Goal: Task Accomplishment & Management: Complete application form

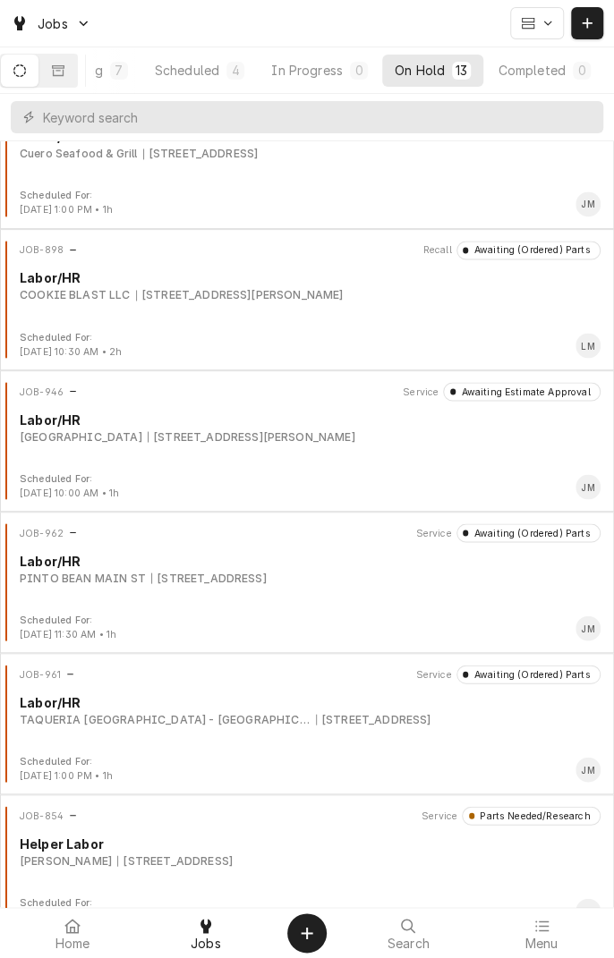
scroll to position [903, 0]
click at [480, 587] on div "JOB-962 Service Awaiting (Ordered) Parts Labor/HR PINTO BEAN MAIN ST 1604 Houst…" at bounding box center [306, 567] width 599 height 89
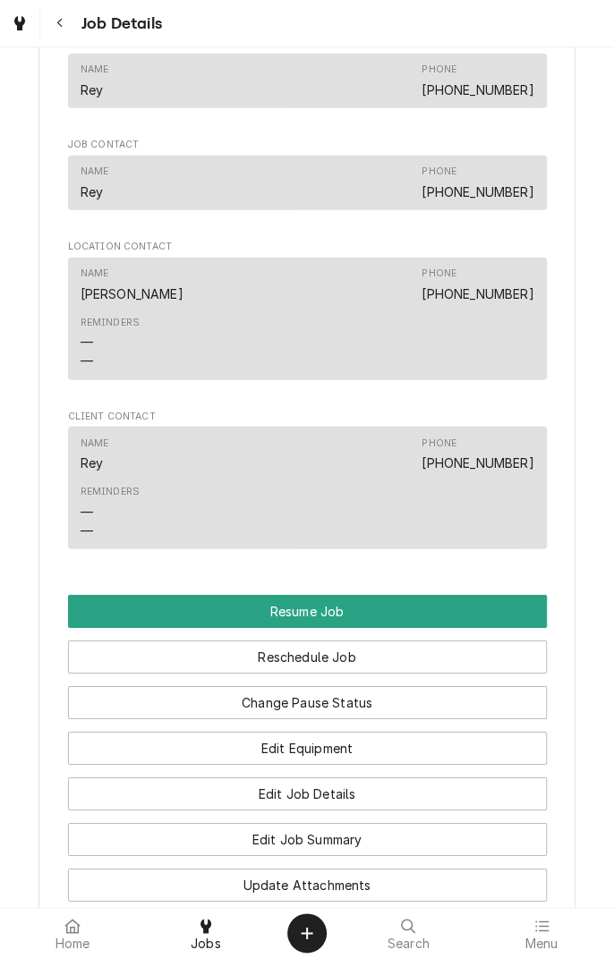
scroll to position [1358, 0]
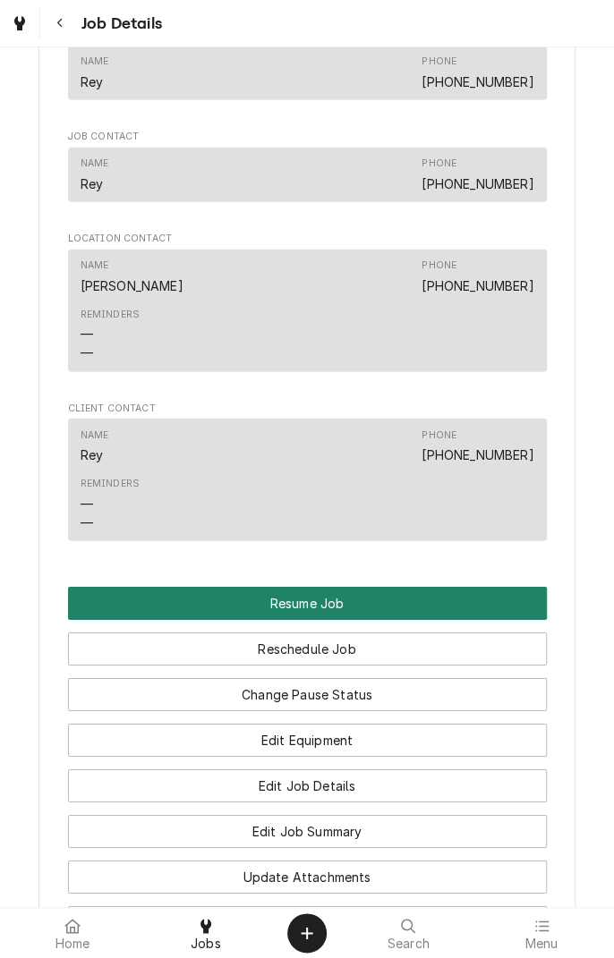
click at [413, 620] on button "Resume Job" at bounding box center [307, 603] width 479 height 33
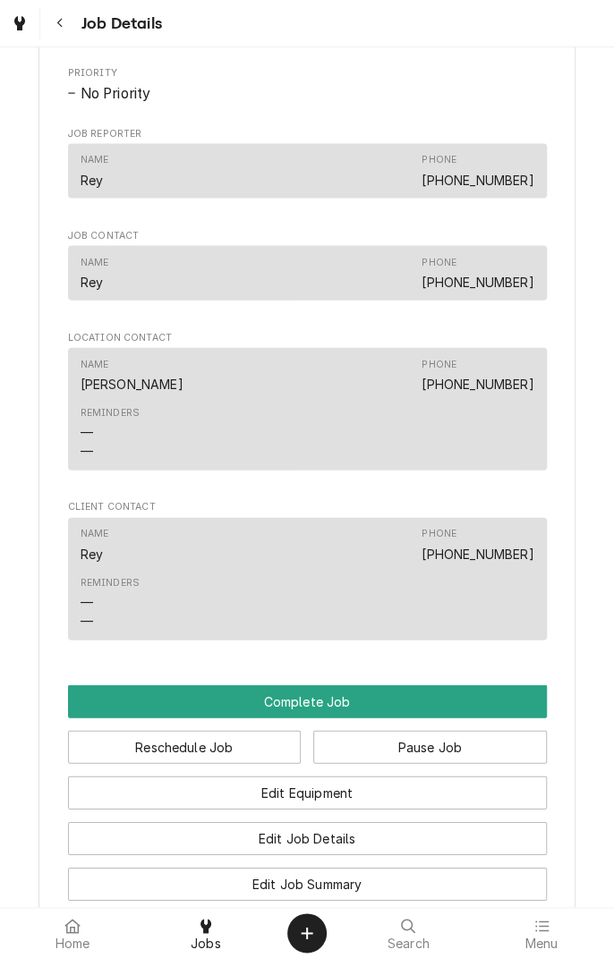
scroll to position [1145, 0]
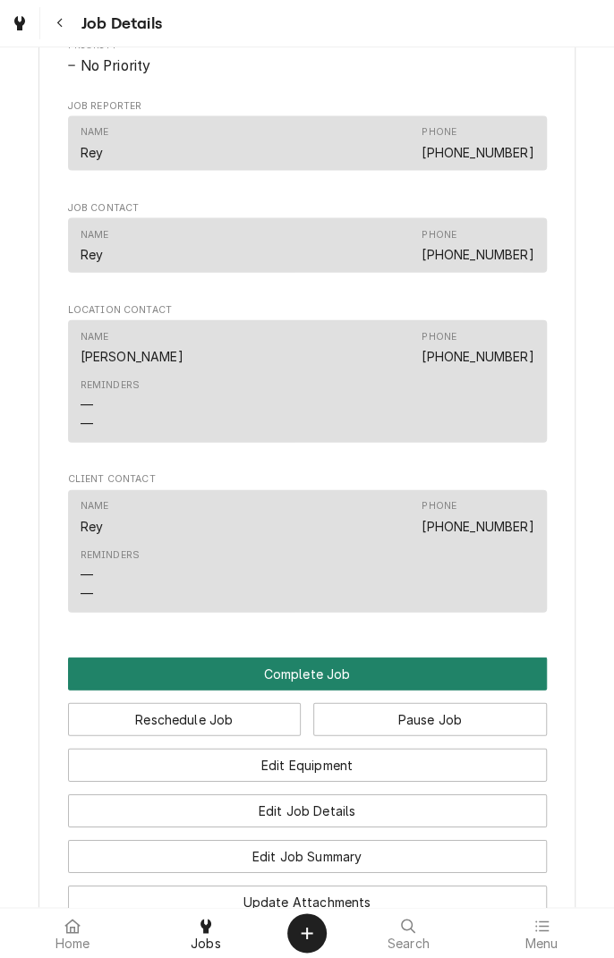
click at [438, 691] on button "Complete Job" at bounding box center [307, 674] width 479 height 33
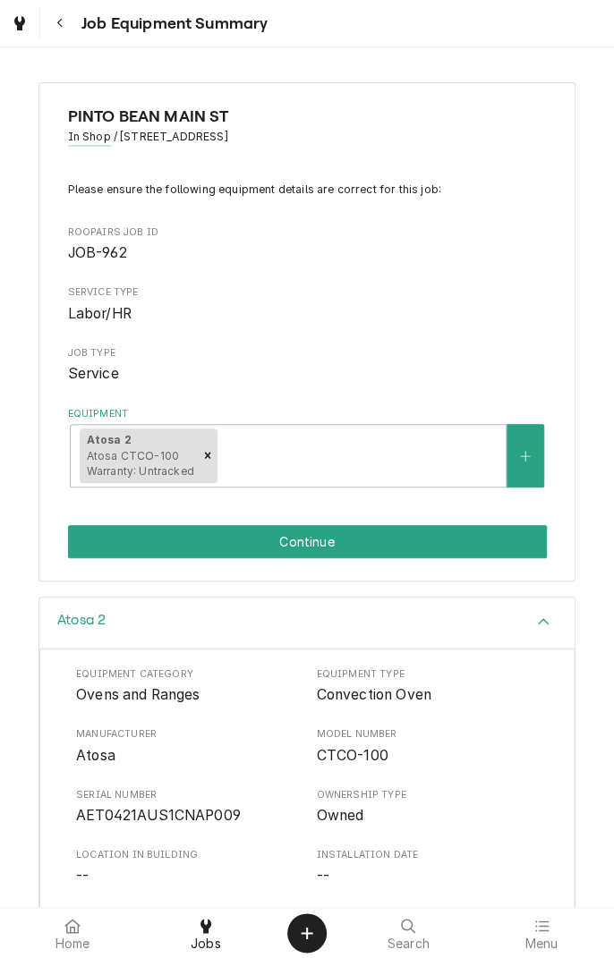
scroll to position [215, 0]
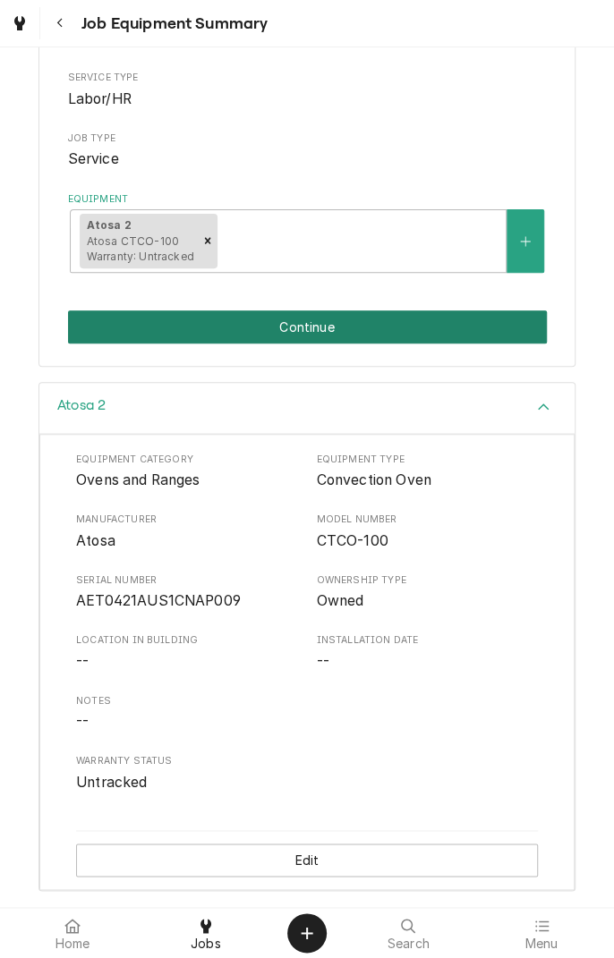
click at [459, 327] on button "Continue" at bounding box center [307, 326] width 479 height 33
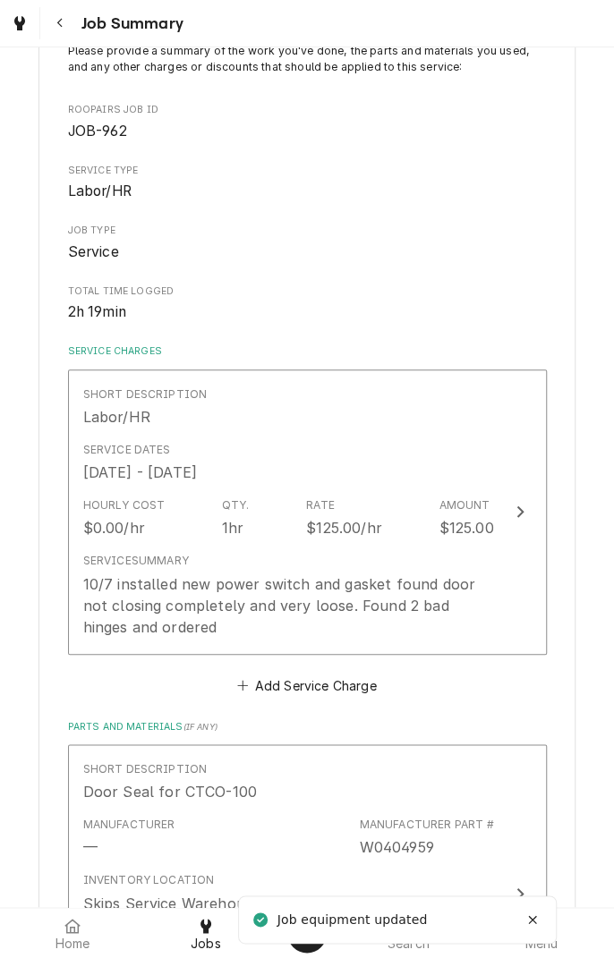
scroll to position [141, 0]
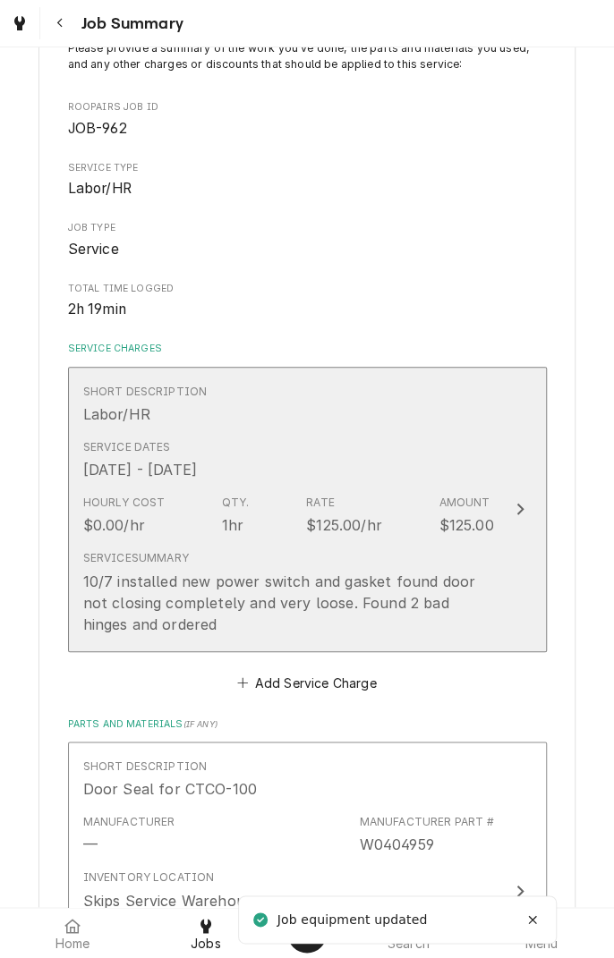
click at [333, 589] on div "10/7 installed new power switch and gasket found door not closing completely an…" at bounding box center [288, 603] width 411 height 64
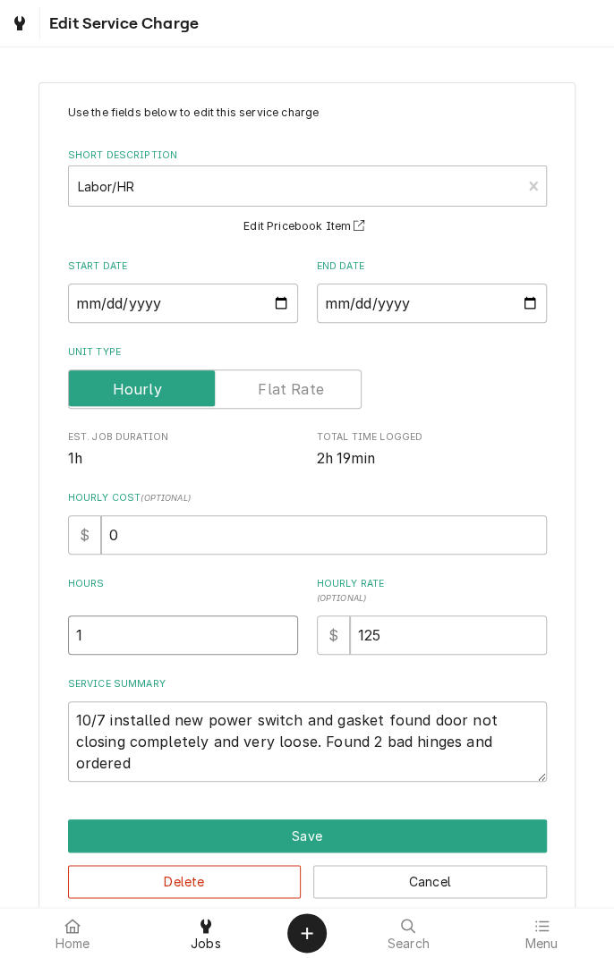
click at [176, 638] on input "1" at bounding box center [183, 635] width 230 height 39
type textarea "x"
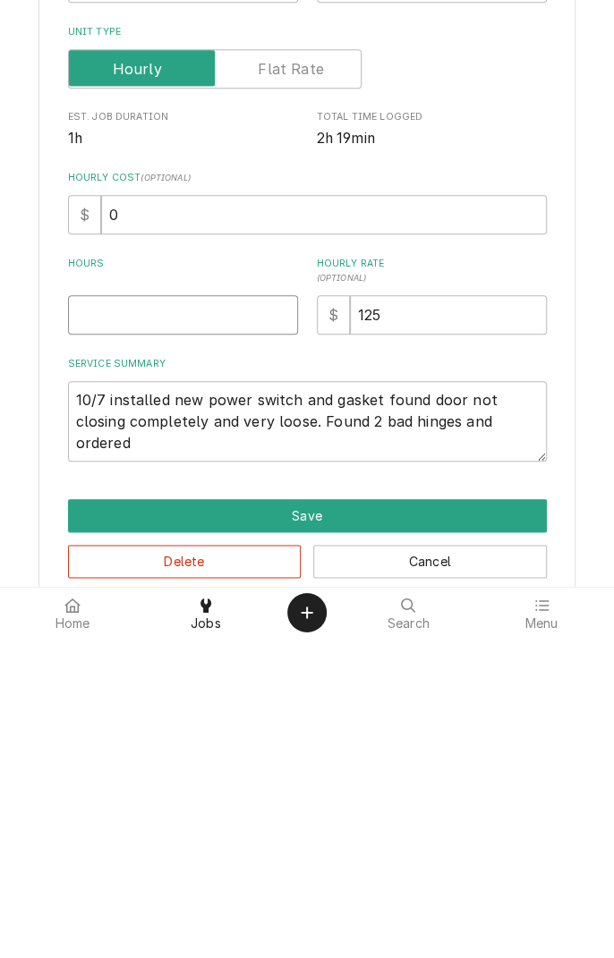
type textarea "x"
type input "2"
type textarea "x"
type input ".5"
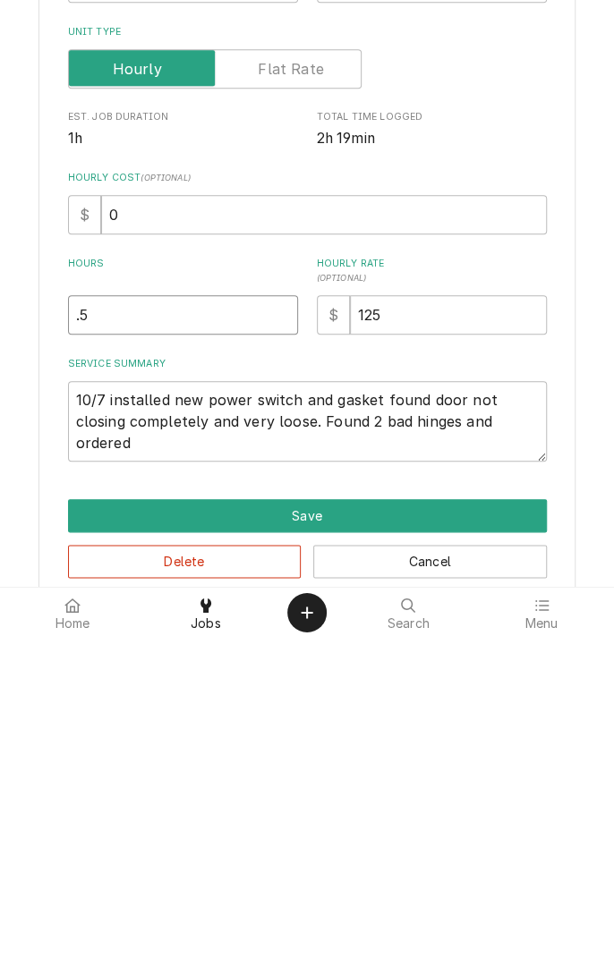
type textarea "x"
type input "2"
type textarea "x"
type input "2.5"
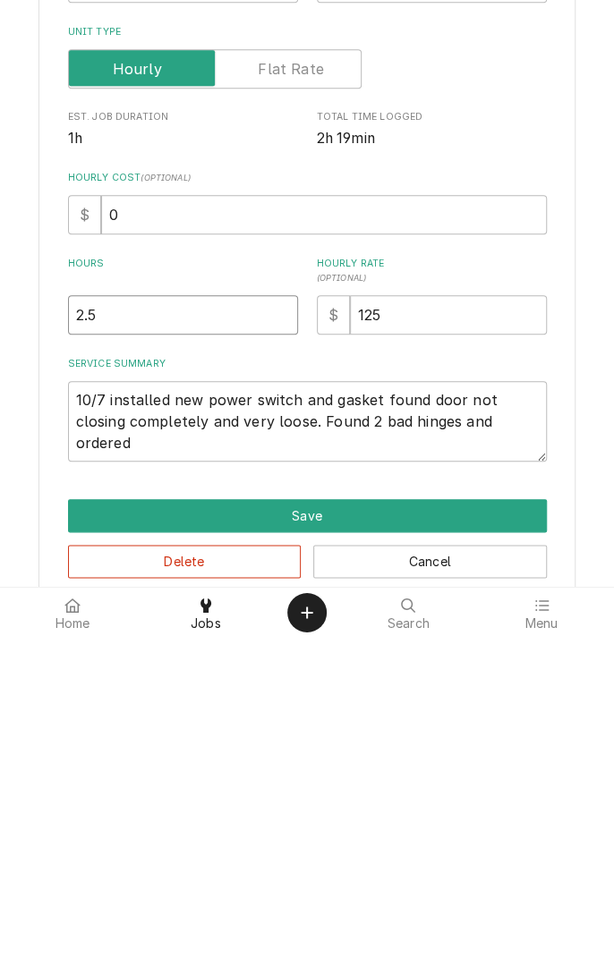
type textarea "x"
type input "2.5"
click at [506, 749] on textarea "10/7 installed new power switch and gasket found door not closing completely an…" at bounding box center [307, 741] width 479 height 81
type textarea "x"
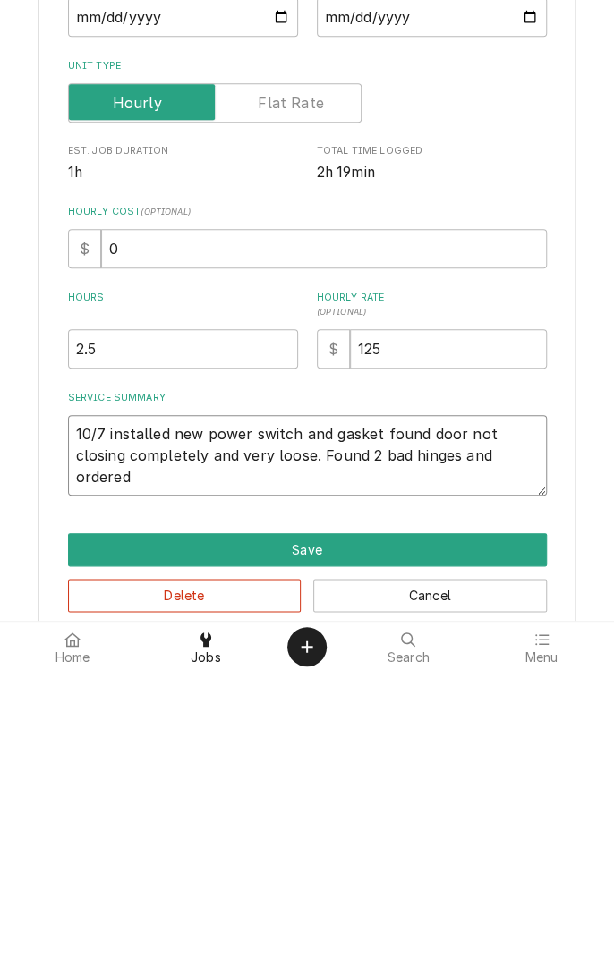
type textarea "10/7 installed new power switch and gasket found door not closing completely an…"
type textarea "x"
type textarea "10/7 installed new power switch and gasket found door not closing completely an…"
type textarea "x"
type textarea "10/7 installed new power switch and gasket found door not closing completely an…"
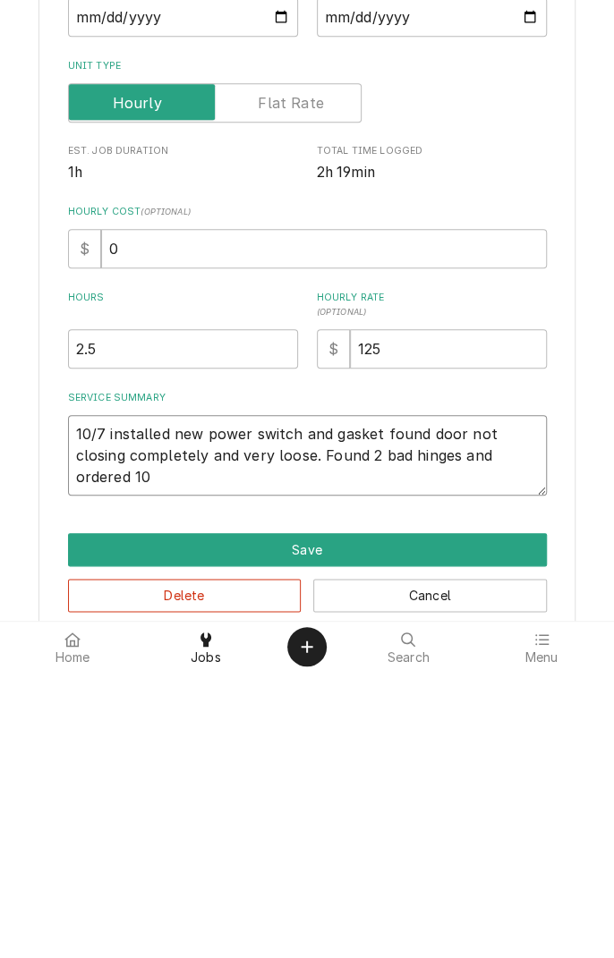
type textarea "x"
type textarea "10/7 installed new power switch and gasket found door not closing completely an…"
type textarea "x"
type textarea "10/7 installed new power switch and gasket found door not closing completely an…"
type textarea "x"
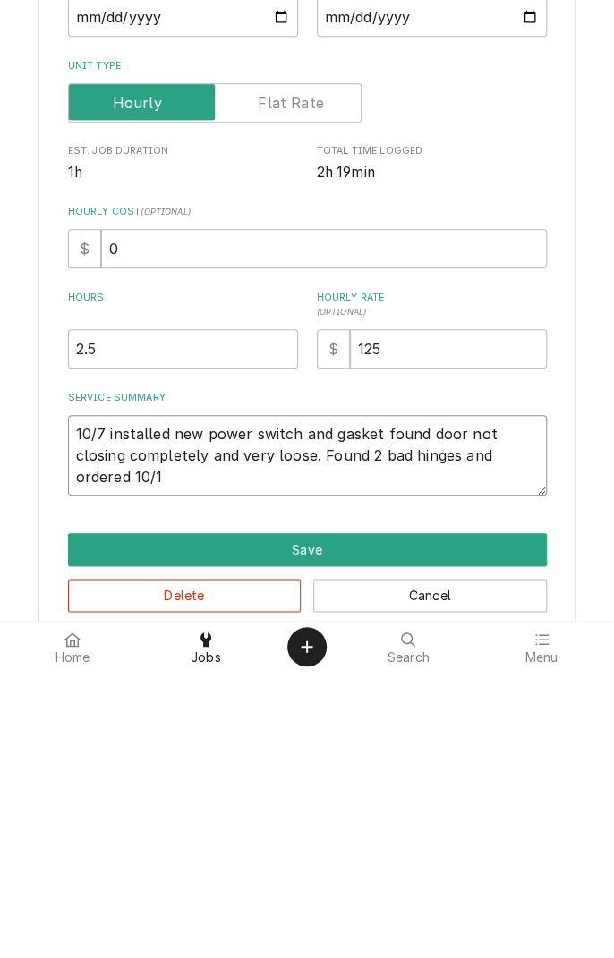
type textarea "10/7 installed new power switch and gasket found door not closing completely an…"
type textarea "x"
type textarea "10/7 installed new power switch and gasket found door not closing completely an…"
type textarea "x"
type textarea "10/7 installed new power switch and gasket found door not closing completely an…"
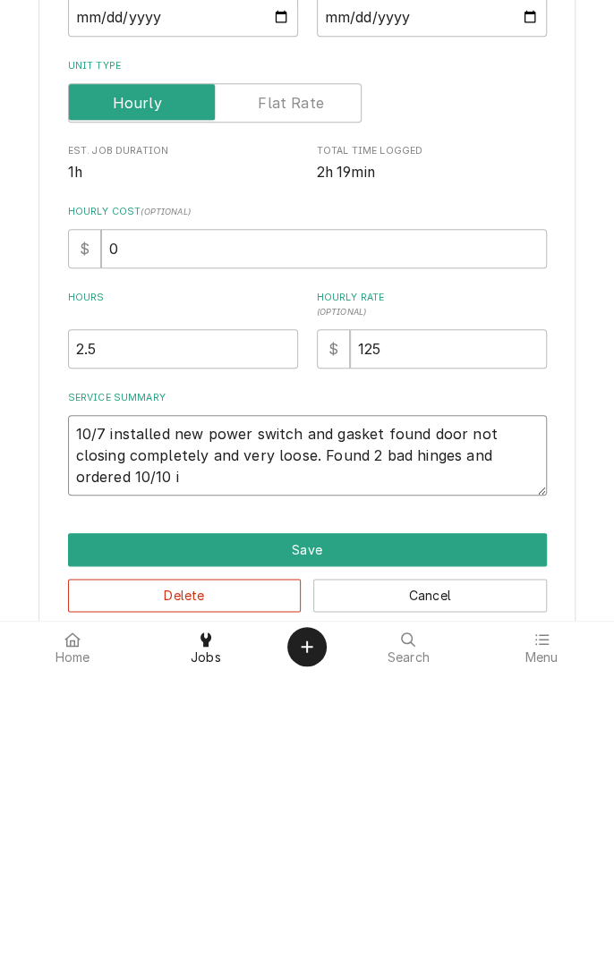
type textarea "x"
type textarea "10/7 installed new power switch and gasket found door not closing completely an…"
type textarea "x"
type textarea "10/7 installed new power switch and gasket found door not closing completely an…"
type textarea "x"
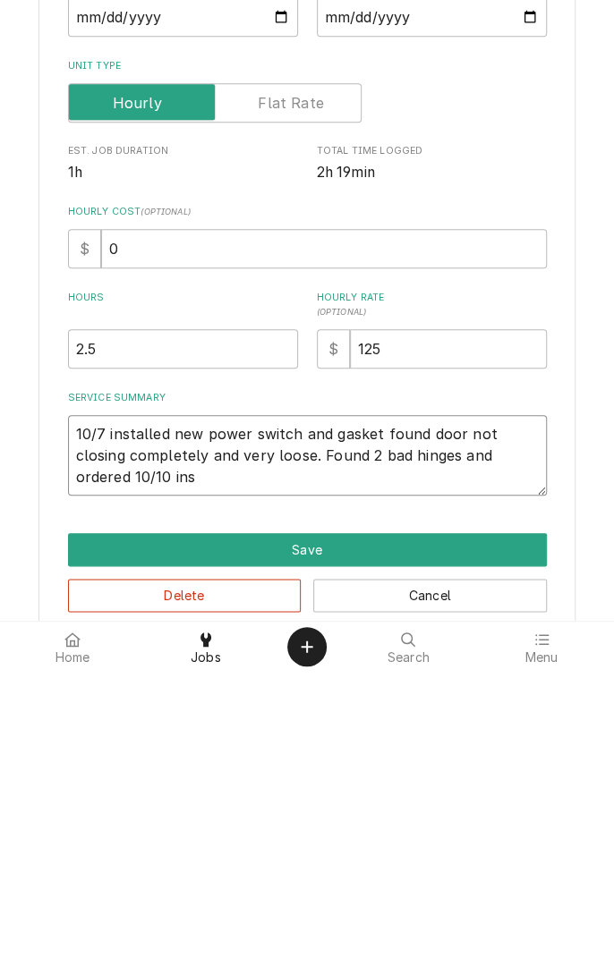
type textarea "10/7 installed new power switch and gasket found door not closing completely an…"
type textarea "x"
type textarea "10/7 installed new power switch and gasket found door not closing completely an…"
type textarea "x"
type textarea "10/7 installed new power switch and gasket found door not closing completely an…"
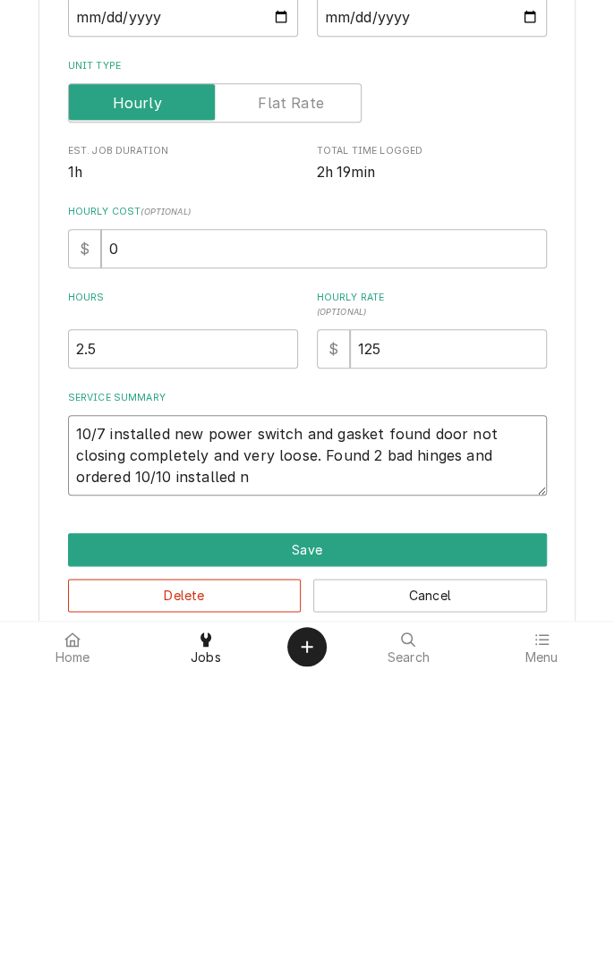
type textarea "x"
type textarea "10/7 installed new power switch and gasket found door not closing completely an…"
type textarea "x"
type textarea "10/7 installed new power switch and gasket found door not closing completely an…"
type textarea "x"
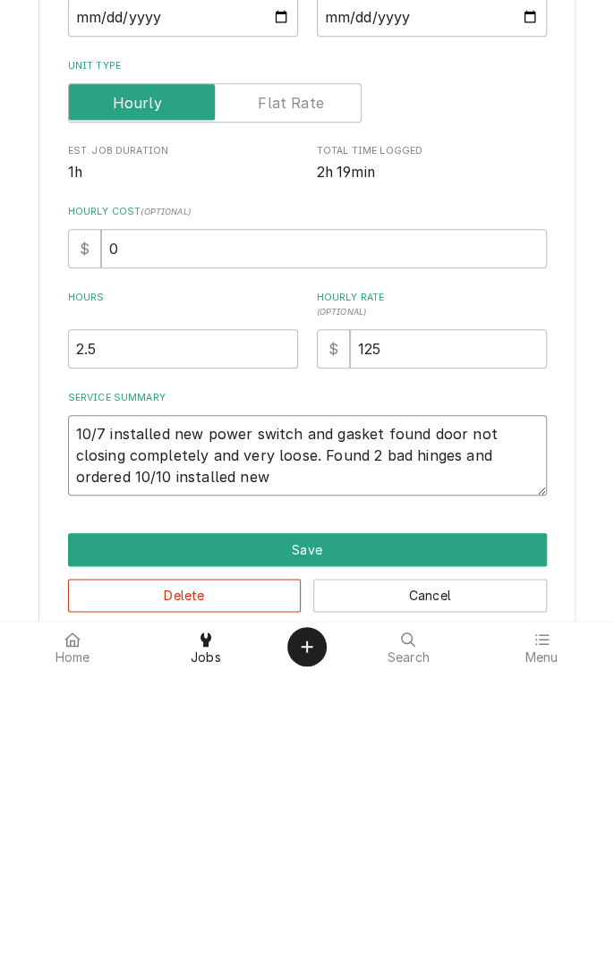
type textarea "10/7 installed new power switch and gasket found door not closing completely an…"
type textarea "x"
type textarea "10/7 installed new power switch and gasket found door not closing completely an…"
type textarea "x"
type textarea "10/7 installed new power switch and gasket found door not closing completely an…"
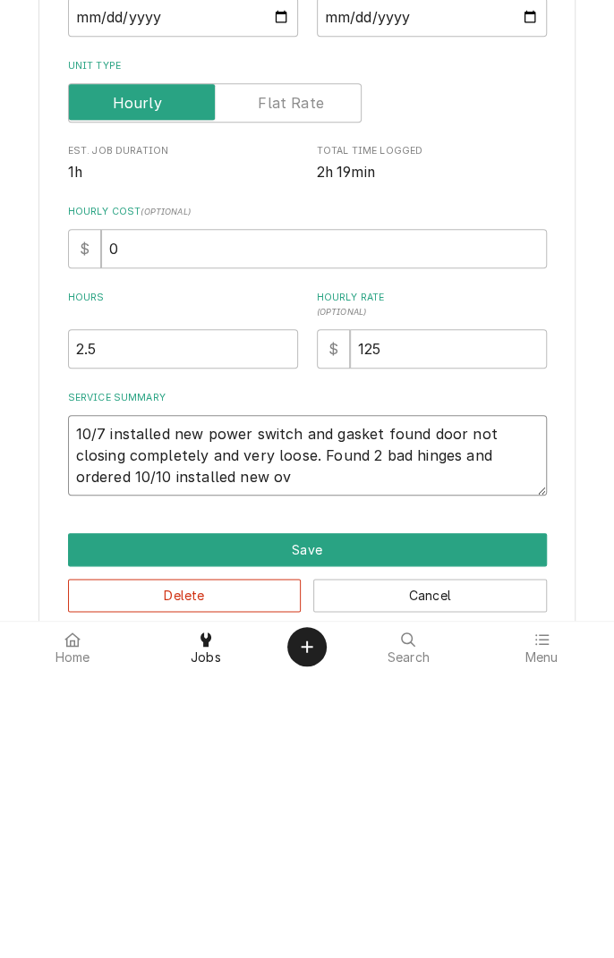
type textarea "x"
type textarea "10/7 installed new power switch and gasket found door not closing completely an…"
type textarea "x"
type textarea "10/7 installed new power switch and gasket found door not closing completely an…"
type textarea "x"
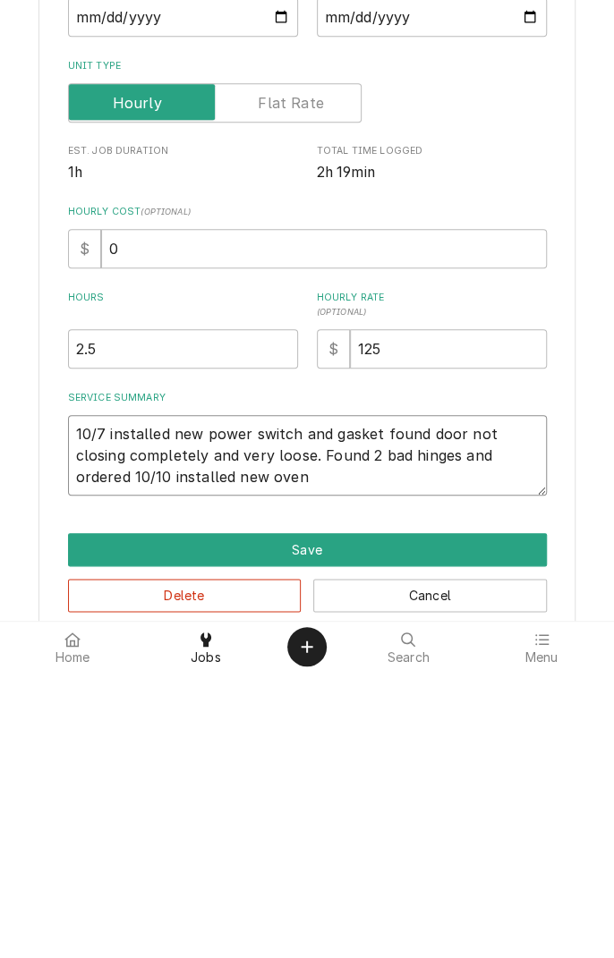
type textarea "10/7 installed new power switch and gasket found door not closing completely an…"
type textarea "x"
type textarea "10/7 installed new power switch and gasket found door not closing completely an…"
type textarea "x"
type textarea "10/7 installed new power switch and gasket found door not closing completely an…"
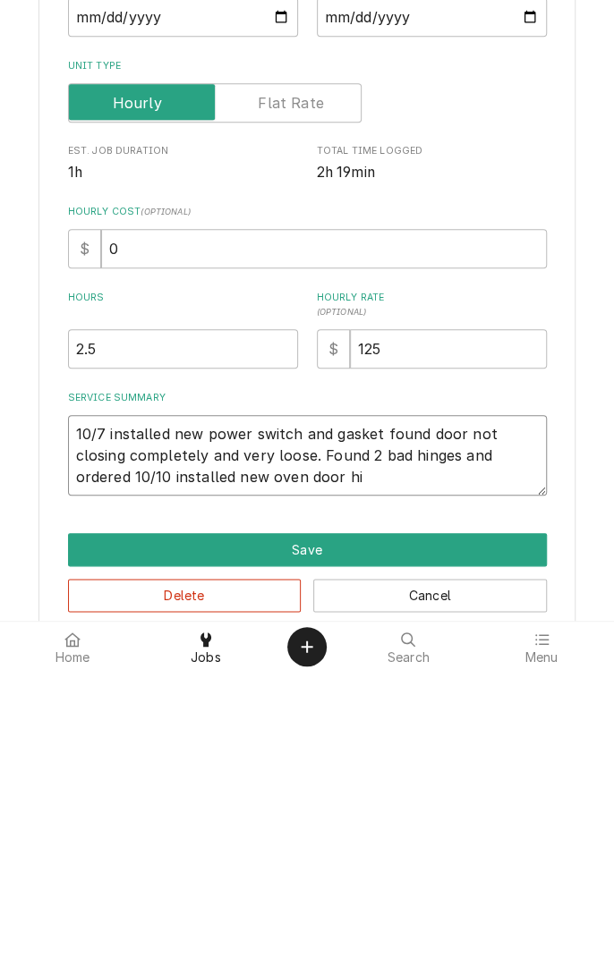
type textarea "x"
type textarea "10/7 installed new power switch and gasket found door not closing completely an…"
type textarea "x"
type textarea "10/7 installed new power switch and gasket found door not closing completely an…"
type textarea "x"
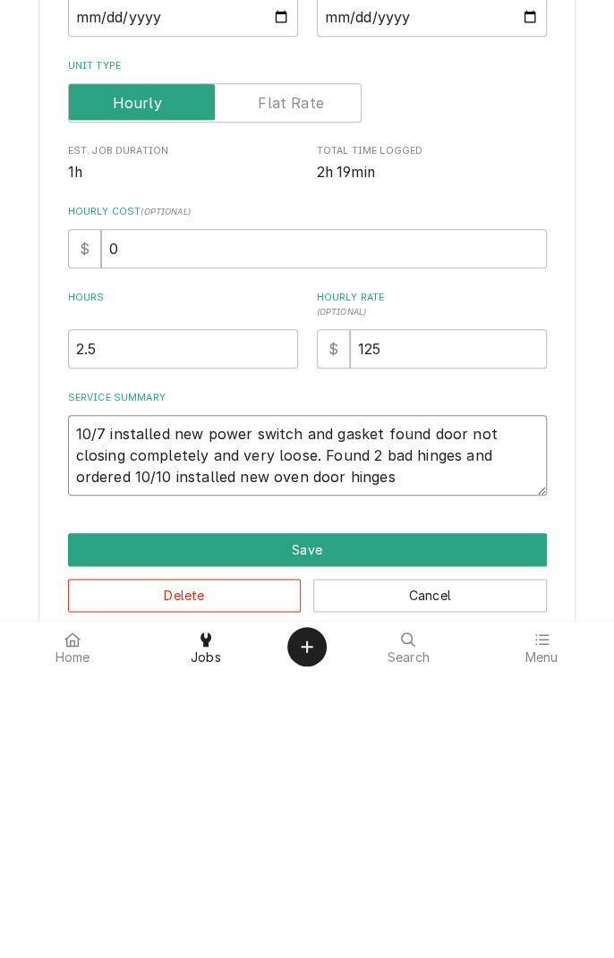
type textarea "10/7 installed new power switch and gasket found door not closing completely an…"
type textarea "x"
type textarea "10/7 installed new power switch and gasket found door not closing completely an…"
type textarea "x"
type textarea "10/7 installed new power switch and gasket found door not closing completely an…"
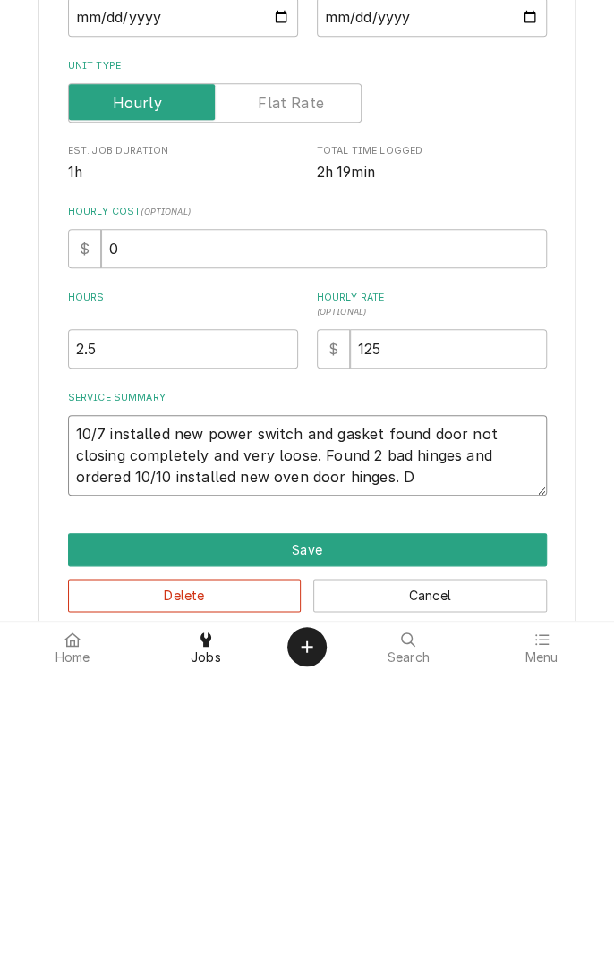
type textarea "x"
type textarea "10/7 installed new power switch and gasket found door not closing completely an…"
type textarea "x"
type textarea "10/7 installed new power switch and gasket found door not closing completely an…"
type textarea "x"
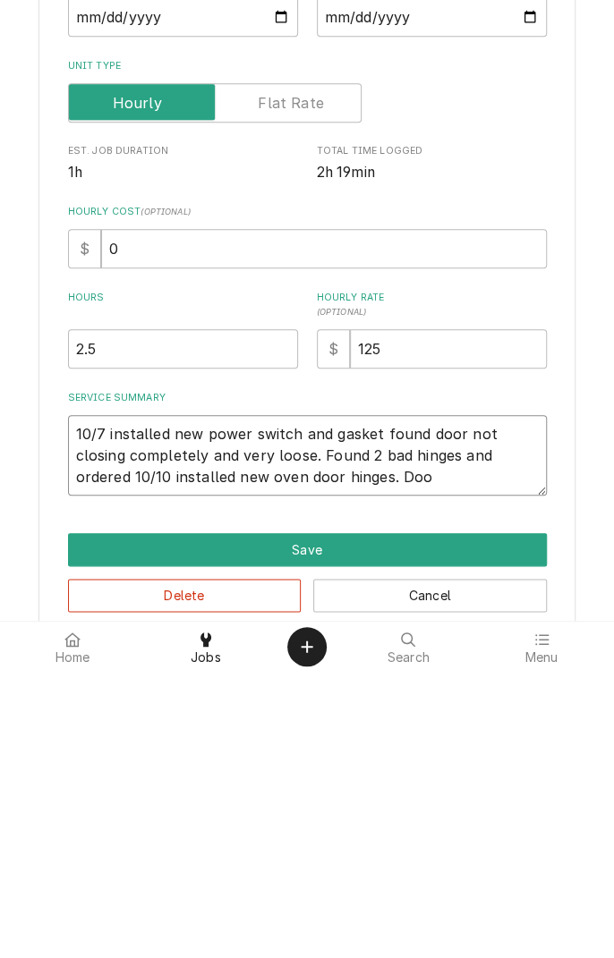
type textarea "10/7 installed new power switch and gasket found door not closing completely an…"
type textarea "x"
type textarea "10/7 installed new power switch and gasket found door not closing completely an…"
type textarea "x"
type textarea "10/7 installed new power switch and gasket found door not closing completely an…"
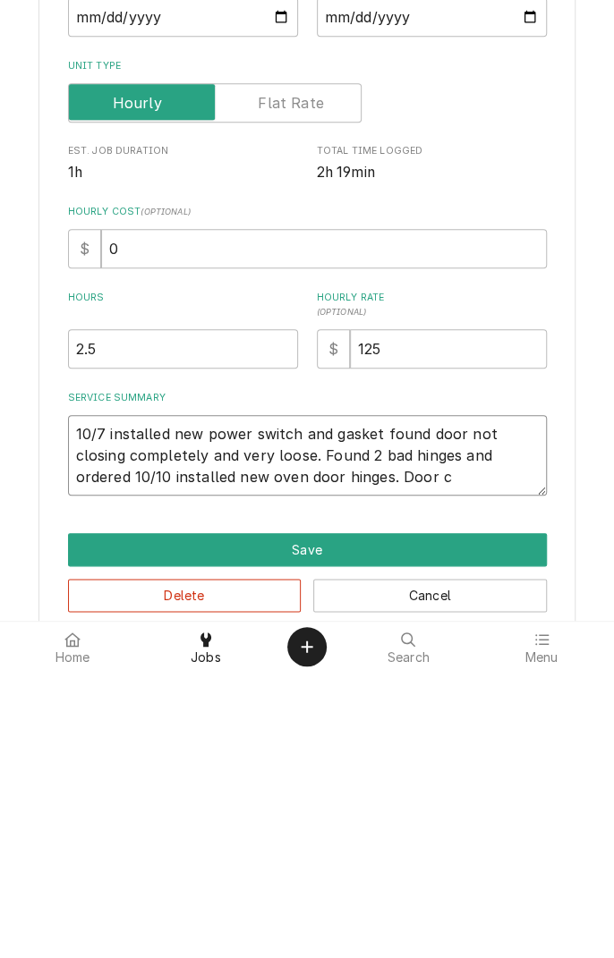
type textarea "x"
type textarea "10/7 installed new power switch and gasket found door not closing completely an…"
type textarea "x"
type textarea "10/7 installed new power switch and gasket found door not closing completely an…"
type textarea "x"
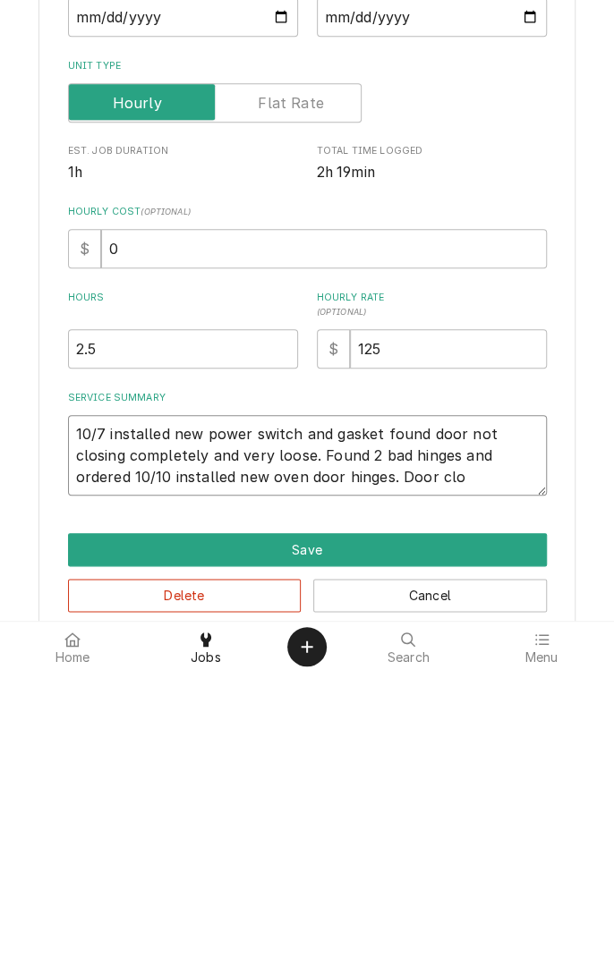
type textarea "10/7 installed new power switch and gasket found door not closing completely an…"
type textarea "x"
type textarea "10/7 installed new power switch and gasket found door not closing completely an…"
type textarea "x"
type textarea "10/7 installed new power switch and gasket found door not closing completely an…"
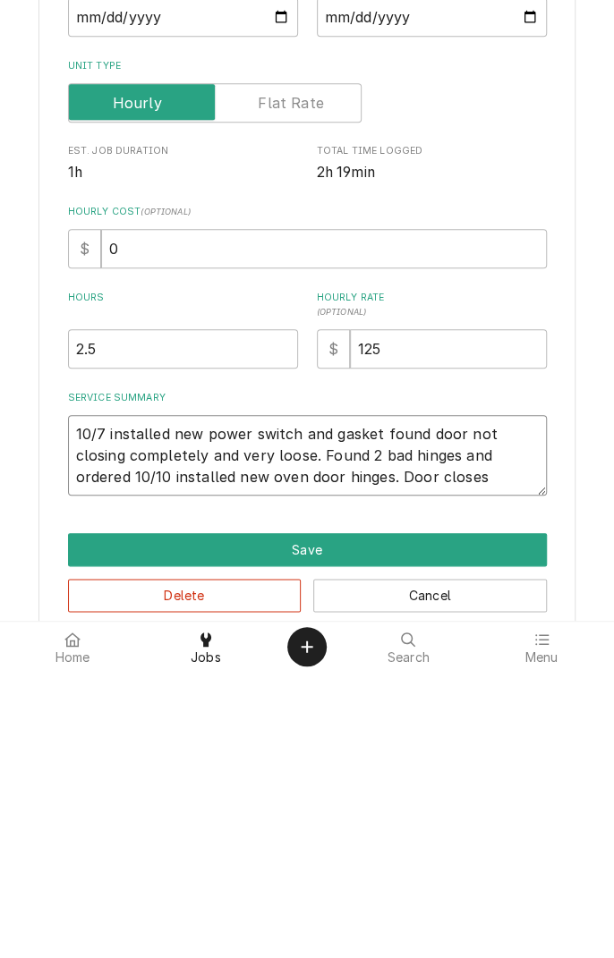
type textarea "x"
type textarea "10/7 installed new power switch and gasket found door not closing completely an…"
type textarea "x"
type textarea "10/7 installed new power switch and gasket found door not closing completely an…"
type textarea "x"
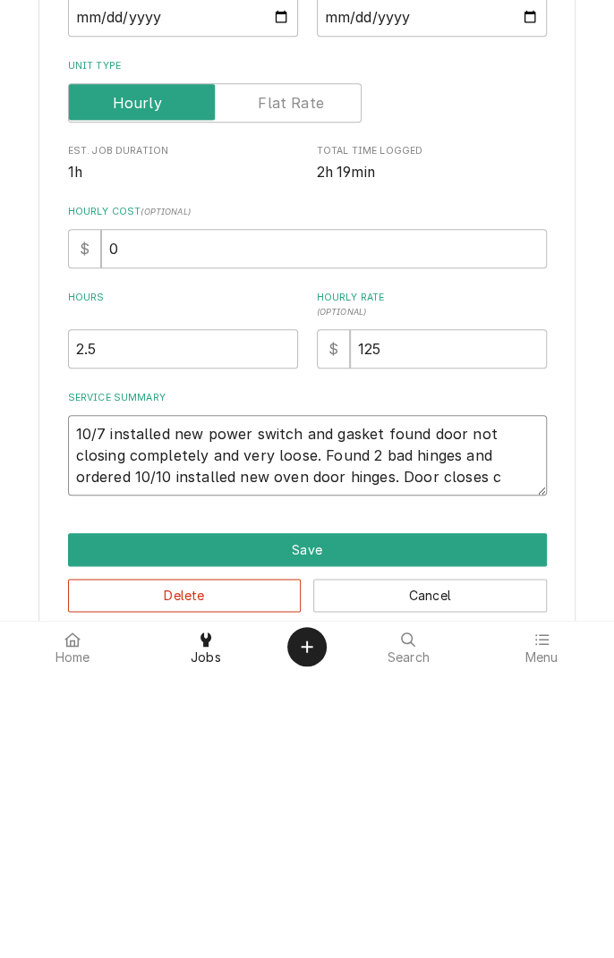
type textarea "10/7 installed new power switch and gasket found door not closing completely an…"
type textarea "x"
type textarea "10/7 installed new power switch and gasket found door not closing completely an…"
type textarea "x"
type textarea "10/7 installed new power switch and gasket found door not closing completely an…"
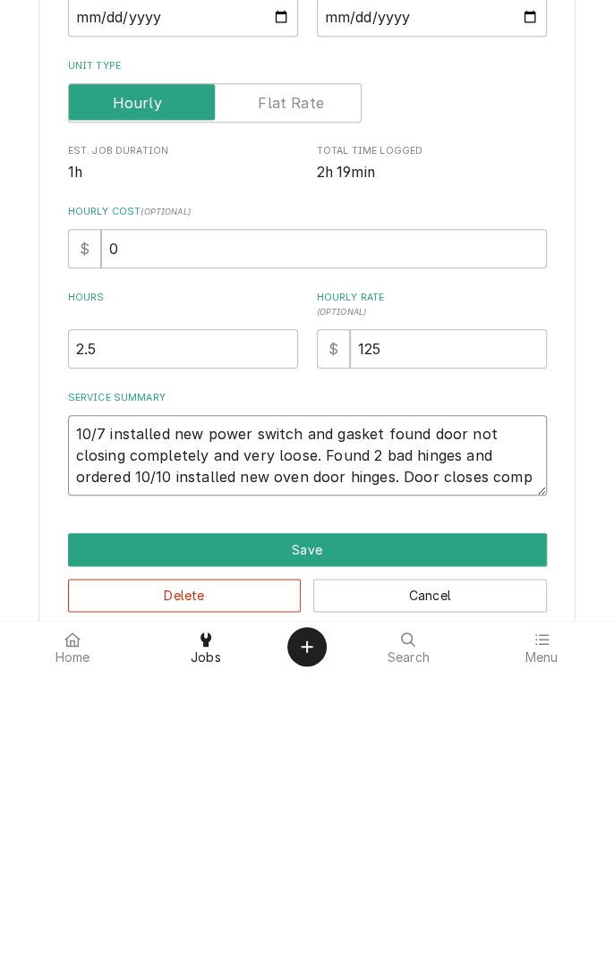
type textarea "x"
type textarea "10/7 installed new power switch and gasket found door not closing completely an…"
type textarea "x"
type textarea "10/7 installed new power switch and gasket found door not closing completely an…"
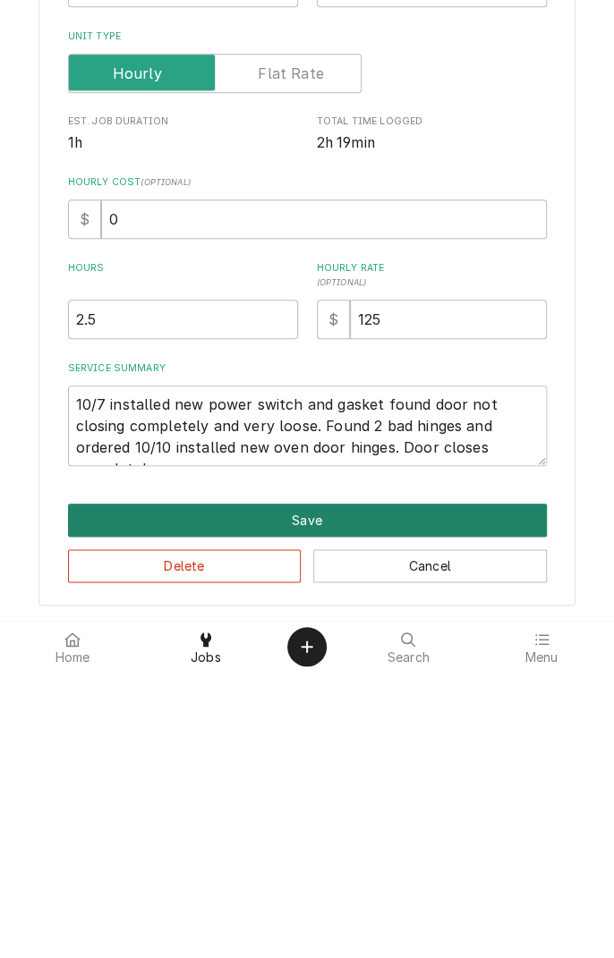
click at [338, 797] on button "Save" at bounding box center [307, 806] width 479 height 33
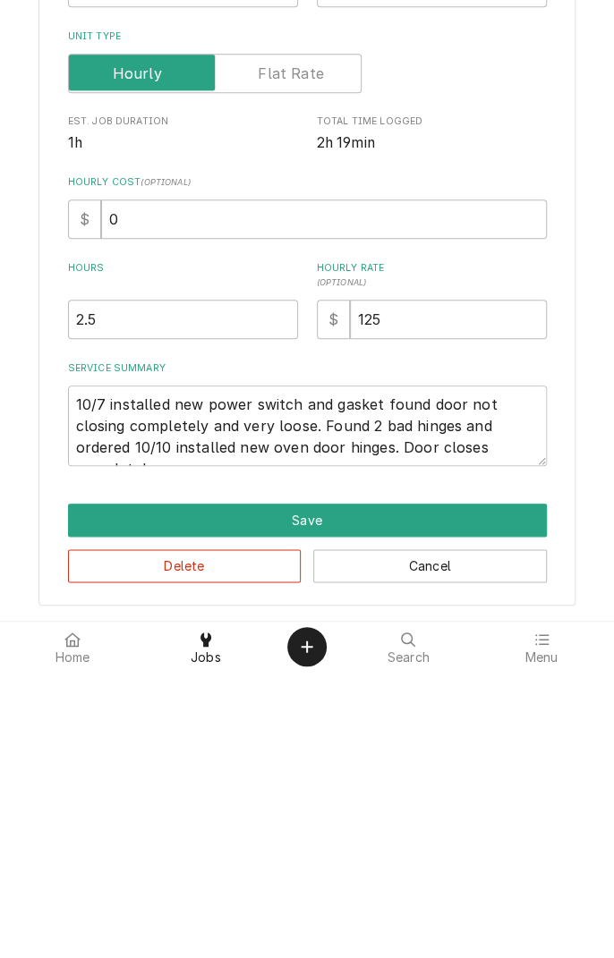
type textarea "x"
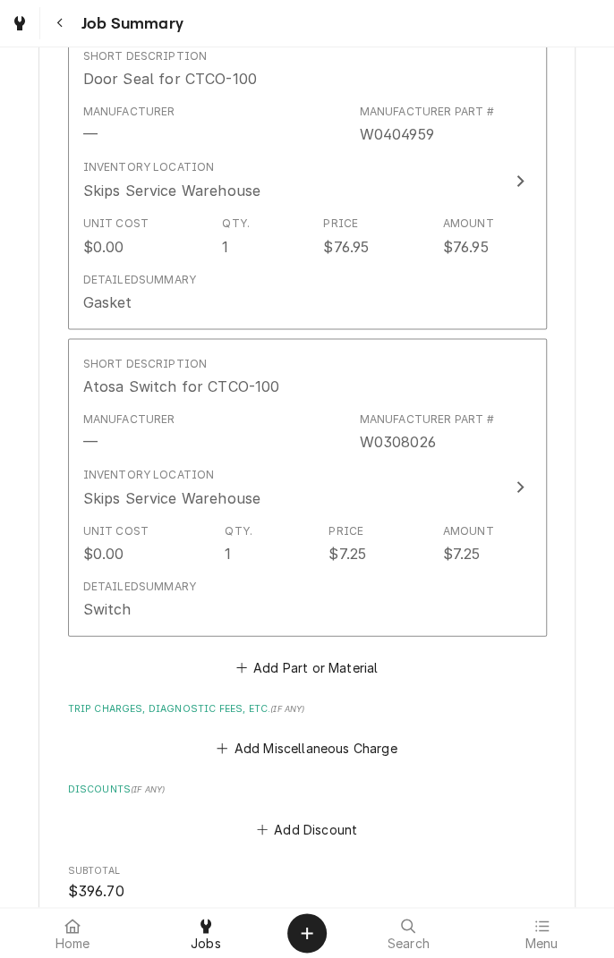
scroll to position [905, 0]
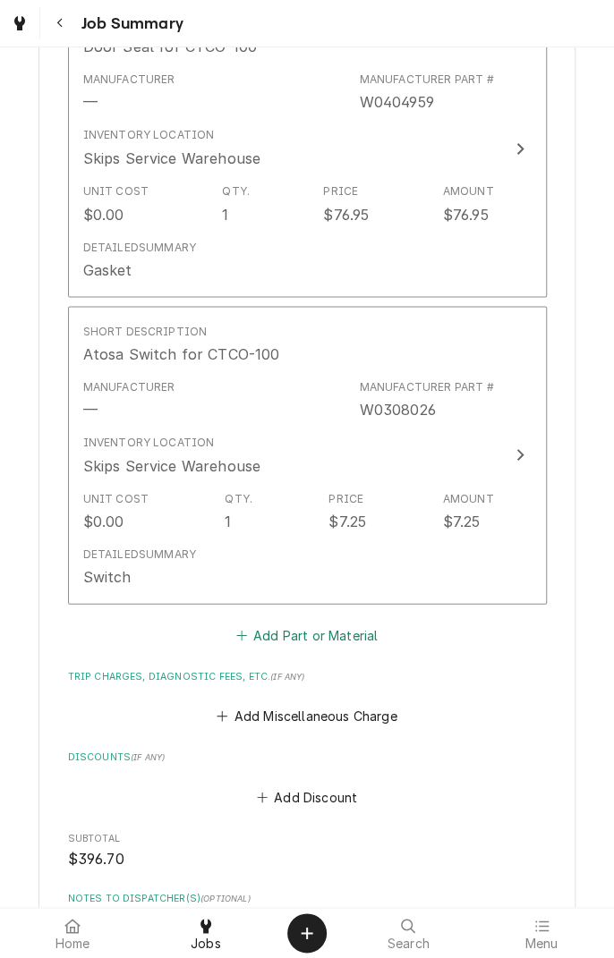
click at [341, 637] on button "Add Part or Material" at bounding box center [307, 634] width 148 height 25
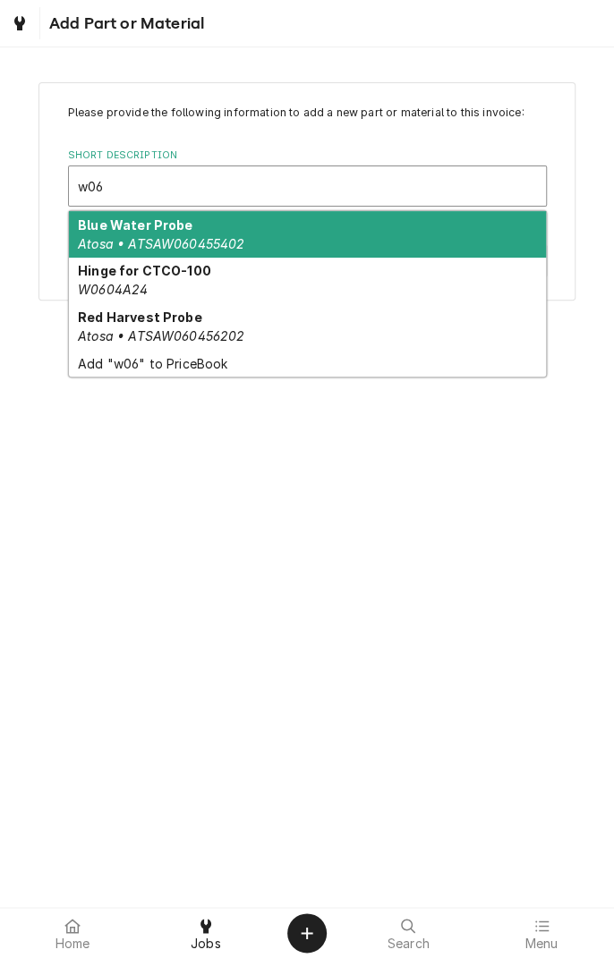
click at [143, 276] on strong "Hinge for CTCO-100" at bounding box center [144, 270] width 133 height 15
type input "w06"
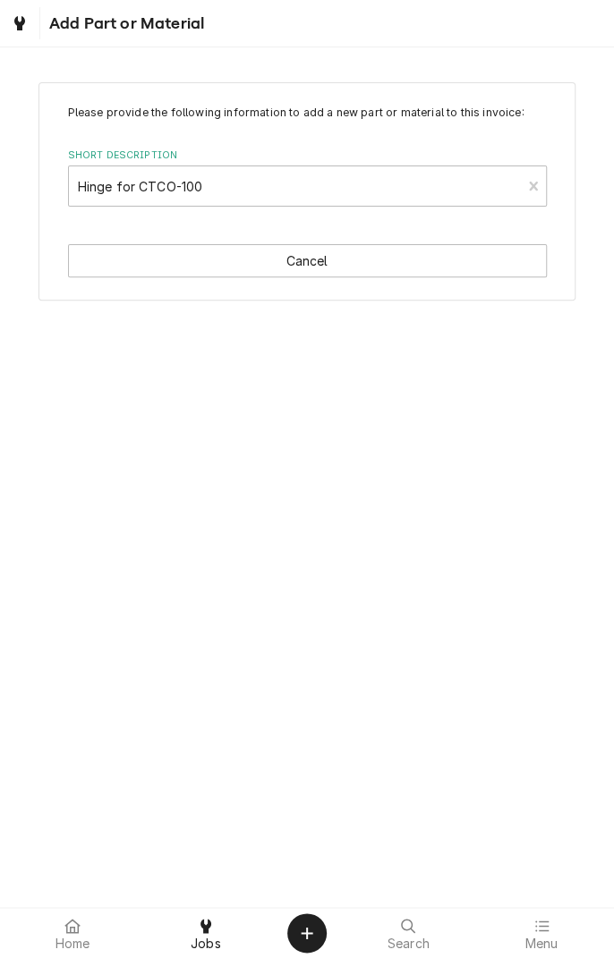
type textarea "x"
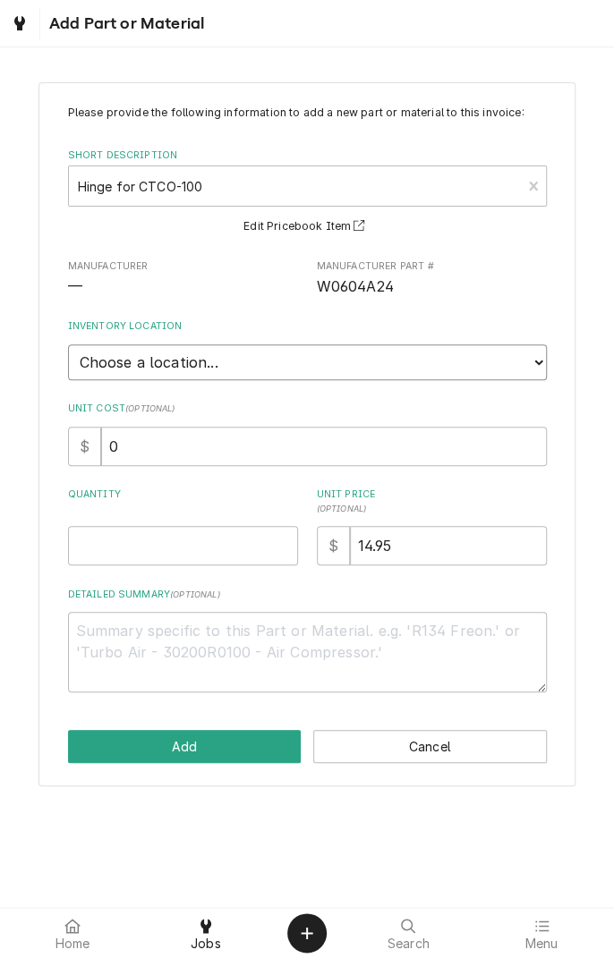
click at [336, 348] on select "Choose a location... Gino's Truck Jason's Truck Skips Service Warehouse" at bounding box center [307, 362] width 479 height 36
select select "170"
click at [68, 344] on select "Choose a location... Gino's Truck Jason's Truck Skips Service Warehouse" at bounding box center [307, 362] width 479 height 36
click at [198, 539] on input "Quantity" at bounding box center [183, 545] width 230 height 39
type textarea "x"
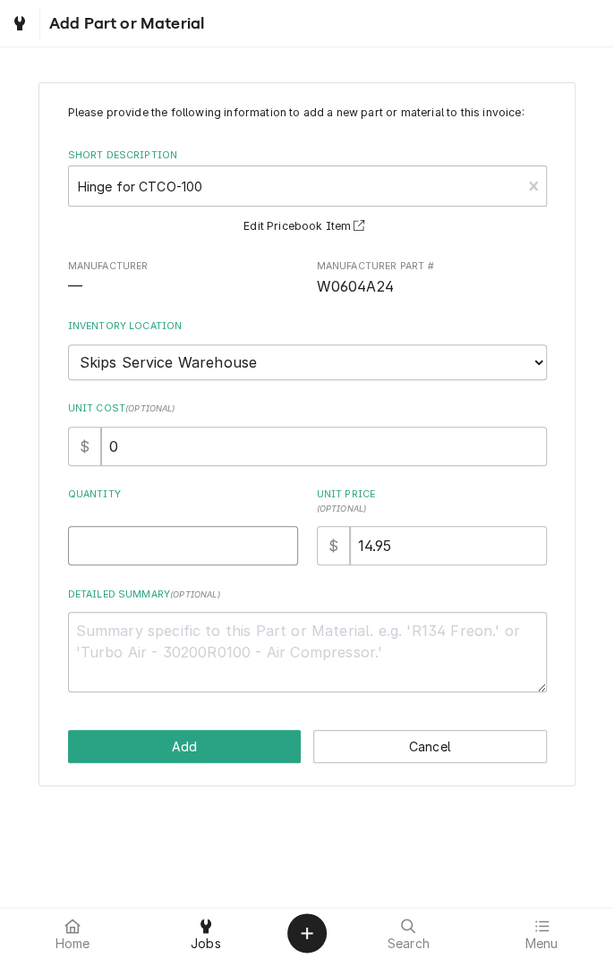
type input "2"
type textarea "x"
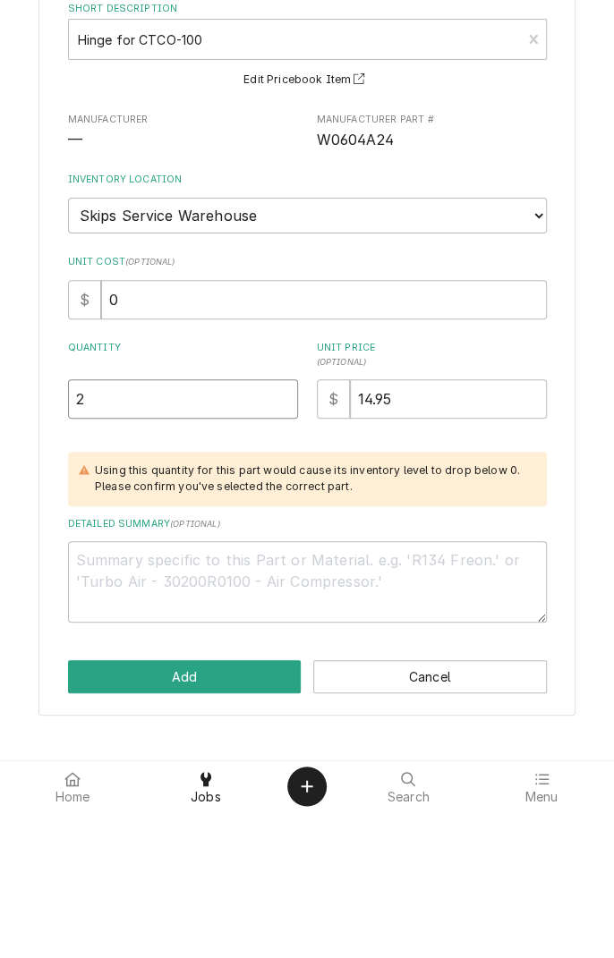
type input "2"
click at [455, 550] on input "14.95" at bounding box center [448, 545] width 197 height 39
type textarea "x"
type input "14.9"
type textarea "x"
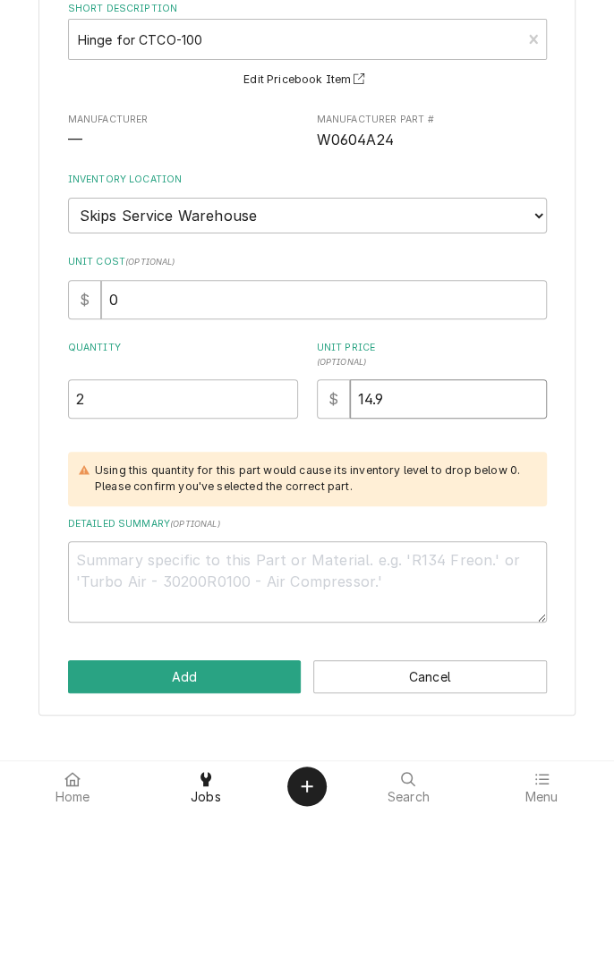
type input "14"
type textarea "x"
type input "14.0"
type textarea "x"
type input "14.00"
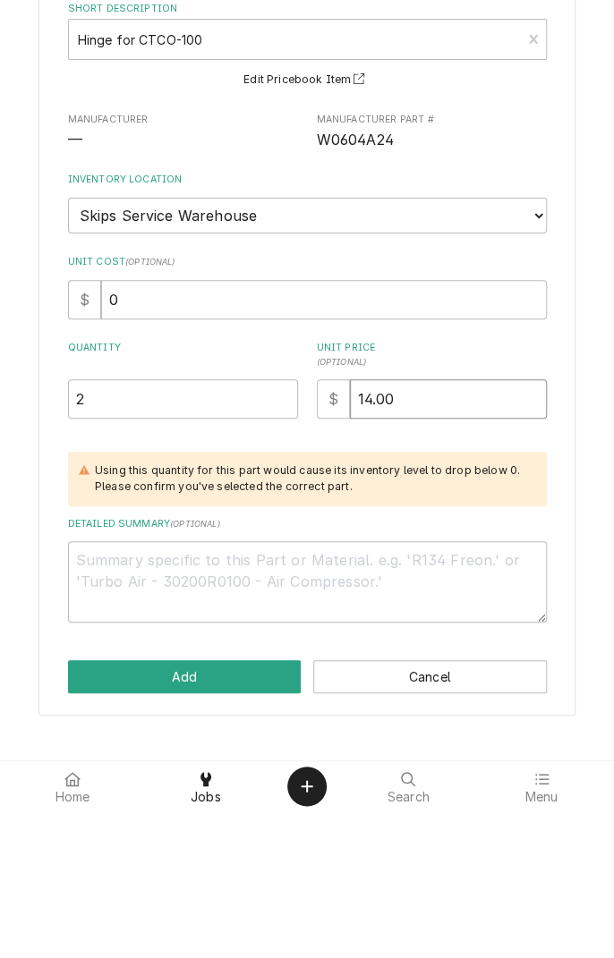
type textarea "x"
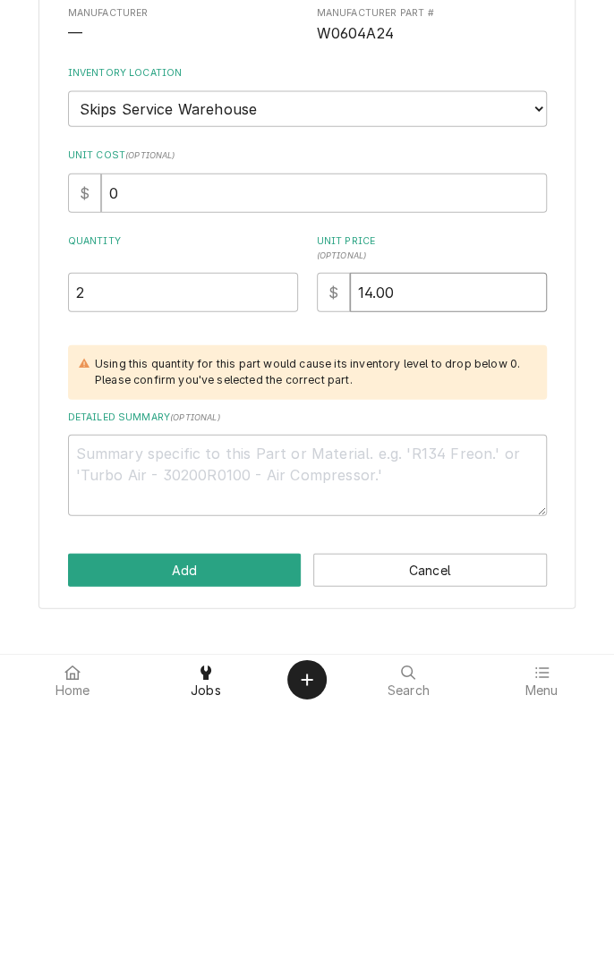
type input "14.00"
click at [335, 713] on textarea "Detailed Summary ( optional )" at bounding box center [307, 728] width 479 height 81
type textarea "x"
type textarea "O"
type textarea "x"
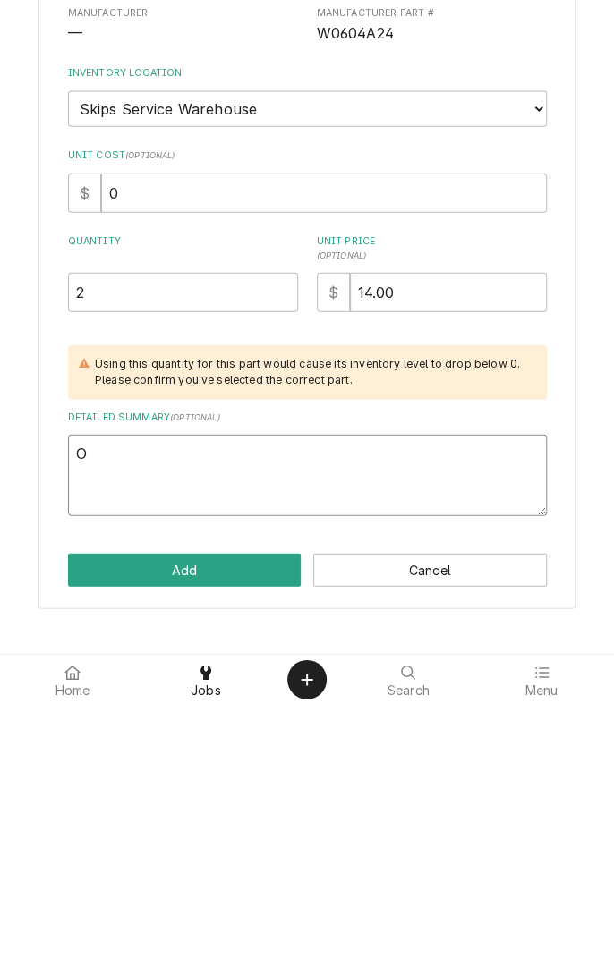
type textarea "Ov"
type textarea "x"
type textarea "Ove"
type textarea "x"
type textarea "Oven"
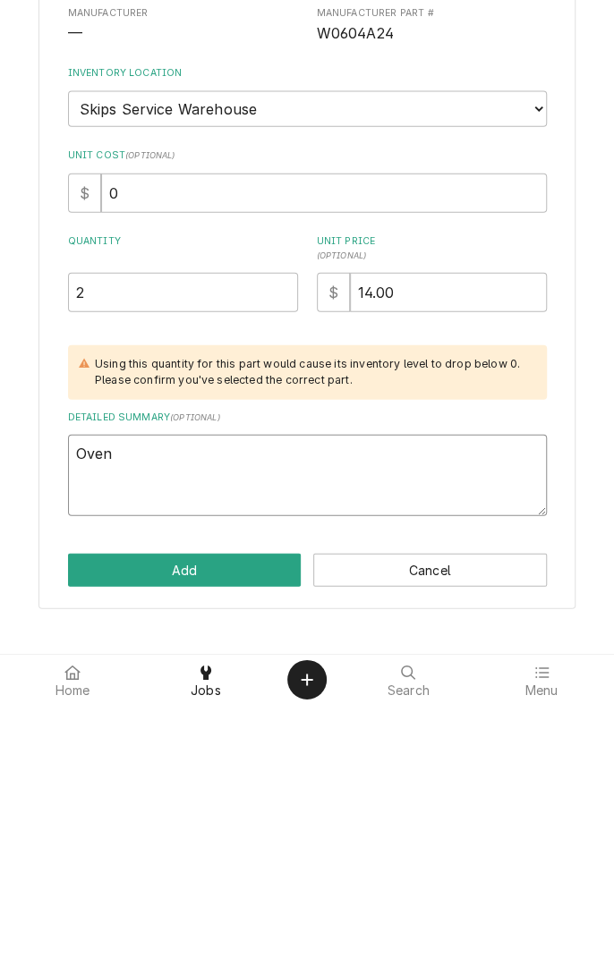
type textarea "x"
type textarea "Oven door"
type textarea "x"
type textarea "Oven door hinges"
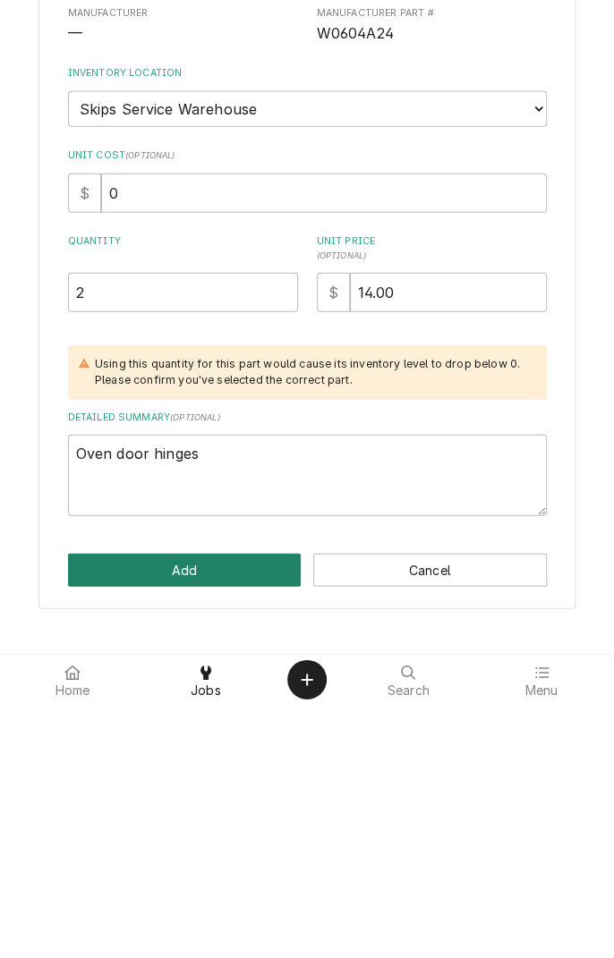
click at [220, 817] on button "Add" at bounding box center [185, 823] width 234 height 33
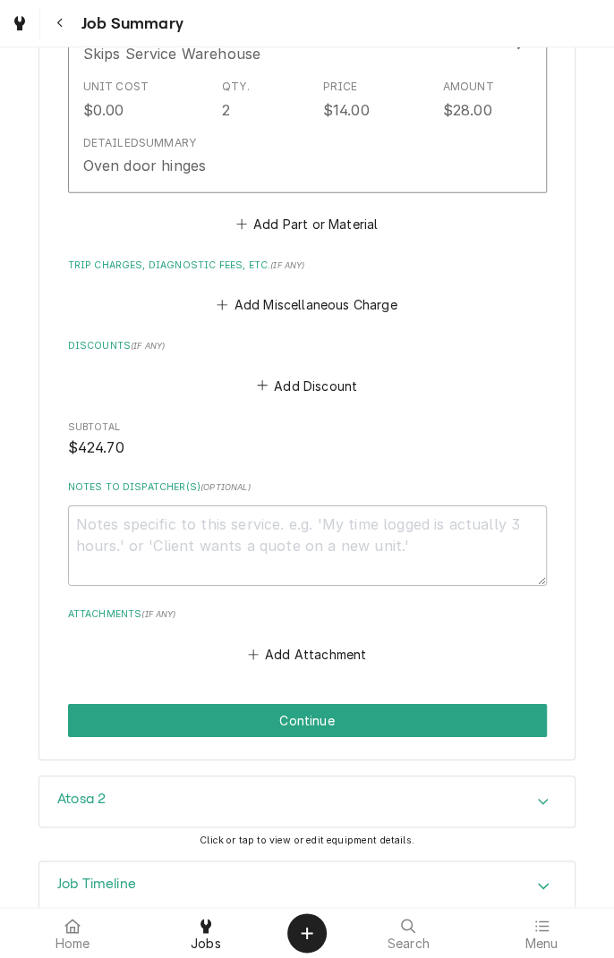
scroll to position [1659, 0]
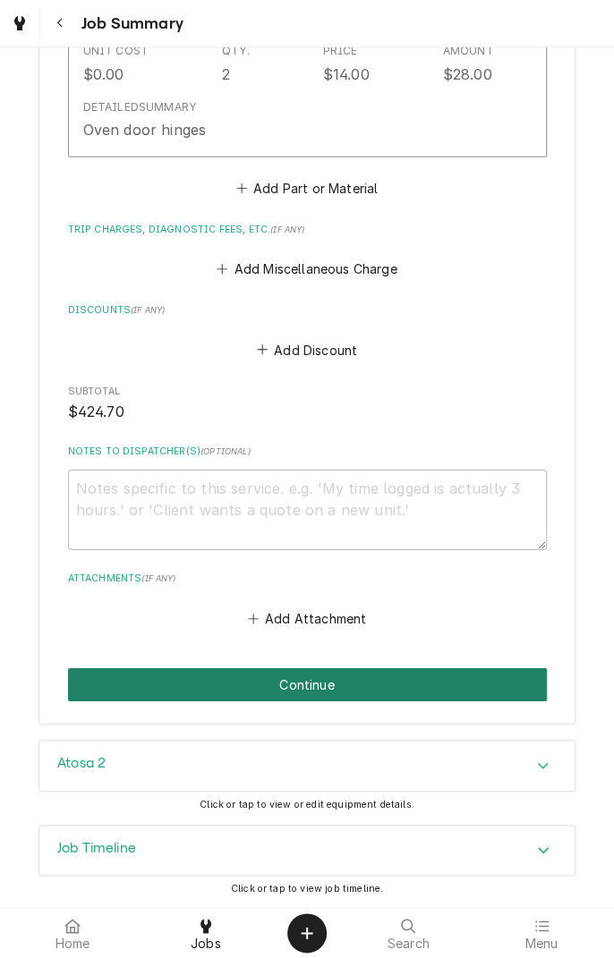
click at [483, 689] on button "Continue" at bounding box center [307, 684] width 479 height 33
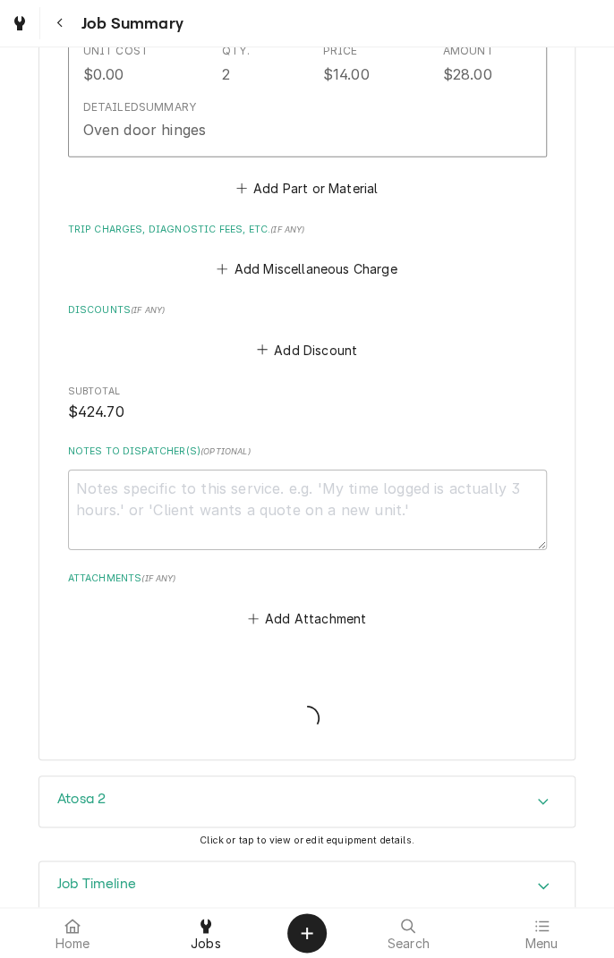
type textarea "x"
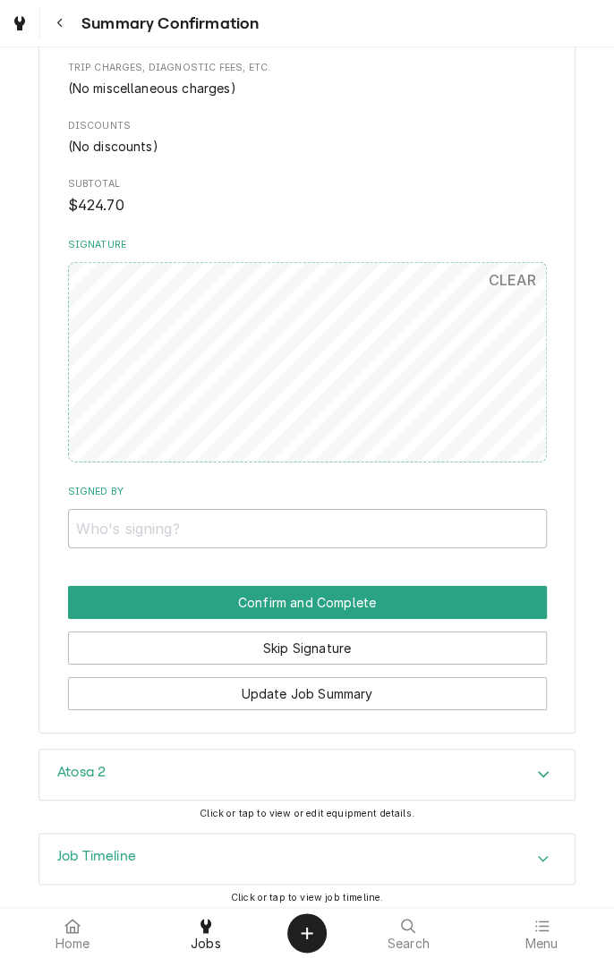
scroll to position [1566, 0]
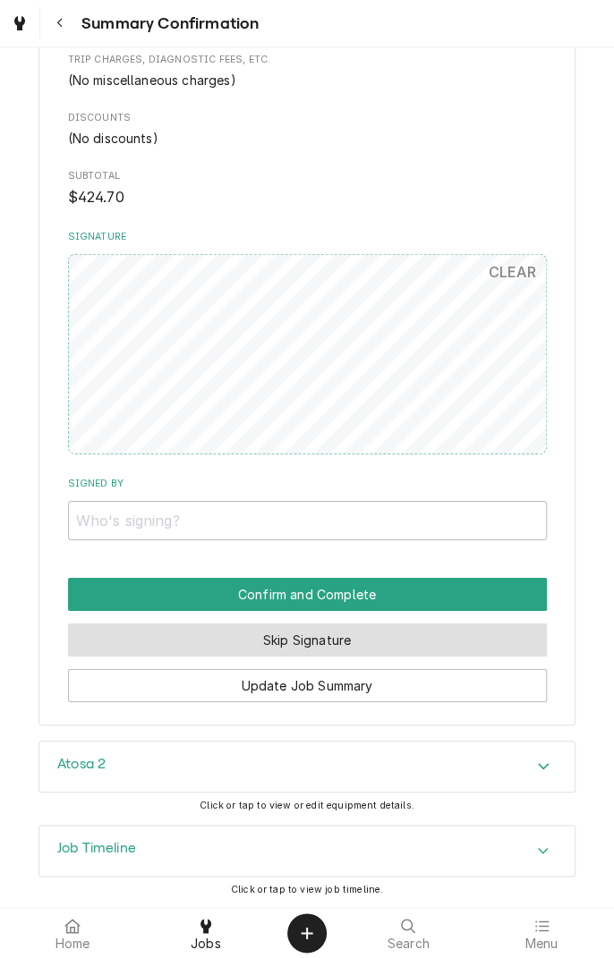
click at [502, 647] on button "Skip Signature" at bounding box center [307, 640] width 479 height 33
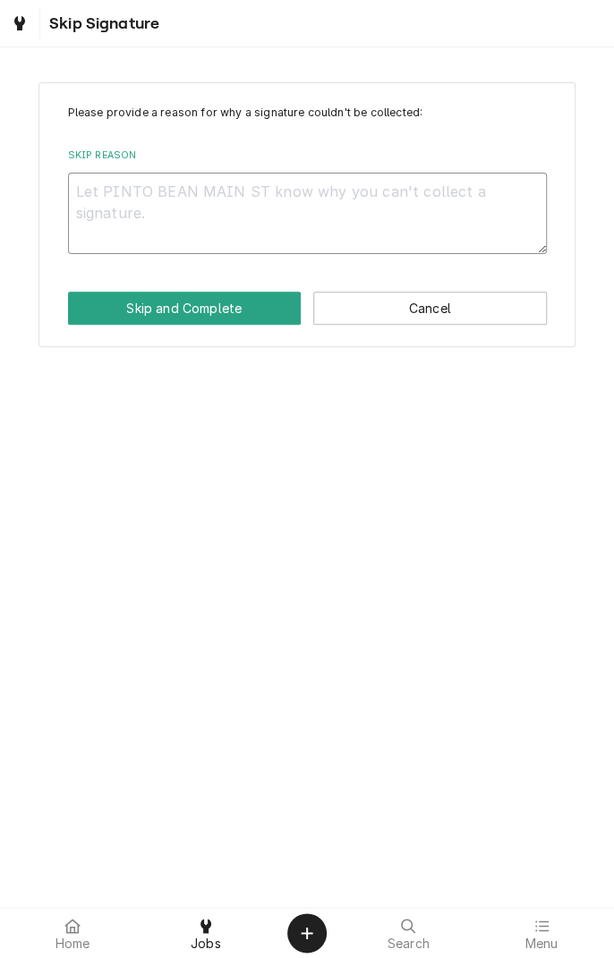
click at [421, 197] on textarea "Skip Reason" at bounding box center [307, 213] width 479 height 81
type textarea "x"
type textarea "C"
type textarea "x"
type textarea "Co"
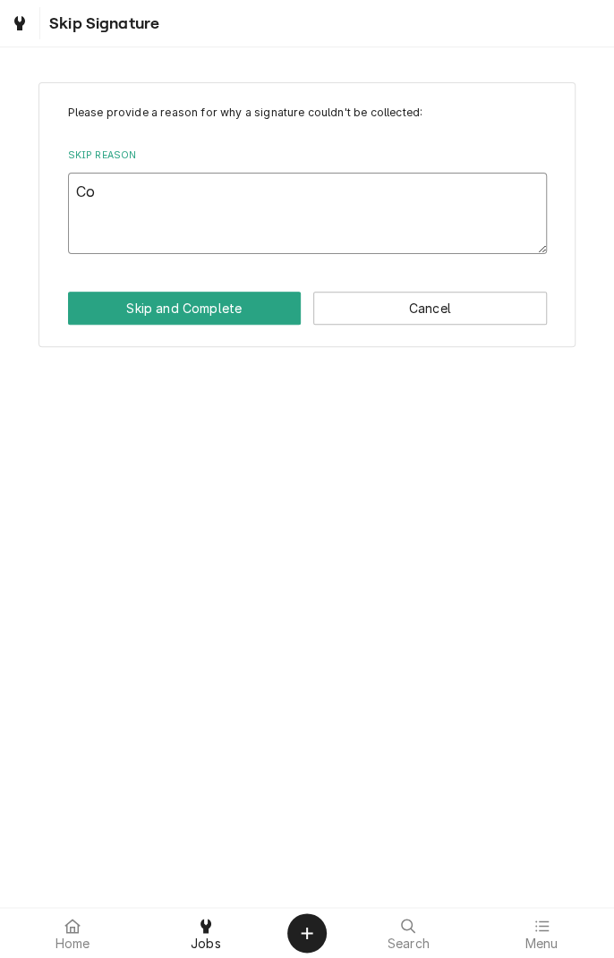
type textarea "x"
type textarea "Com"
type textarea "x"
type textarea "Comp"
type textarea "x"
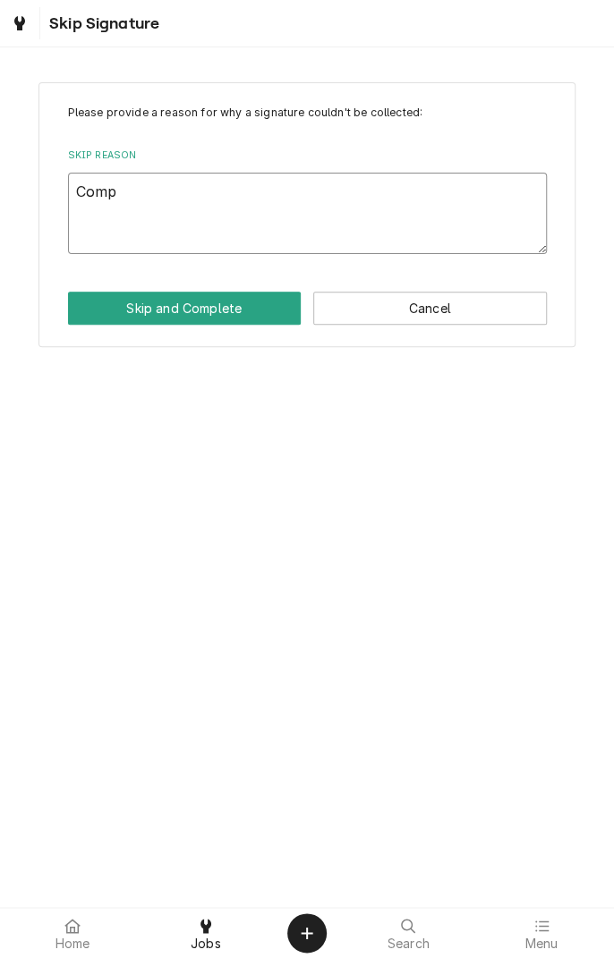
type textarea "Compl"
type textarea "x"
type textarea "Completed"
type textarea "x"
type textarea "Completed a"
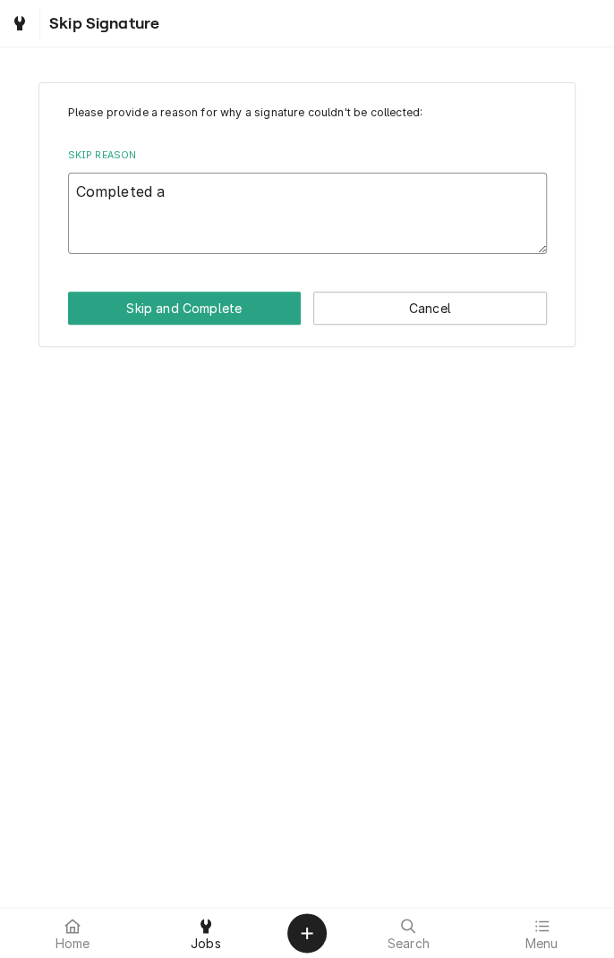
type textarea "x"
type textarea "Completed at"
type textarea "x"
type textarea "Completed at"
type textarea "x"
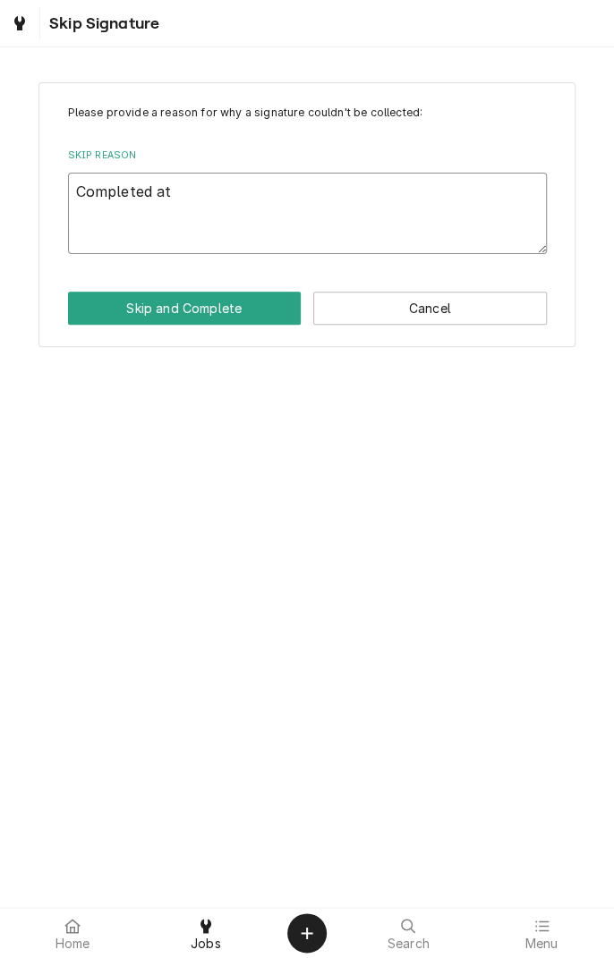
type textarea "Completed at s"
type textarea "x"
type textarea "Completed at sh"
type textarea "x"
type textarea "Completed at sho"
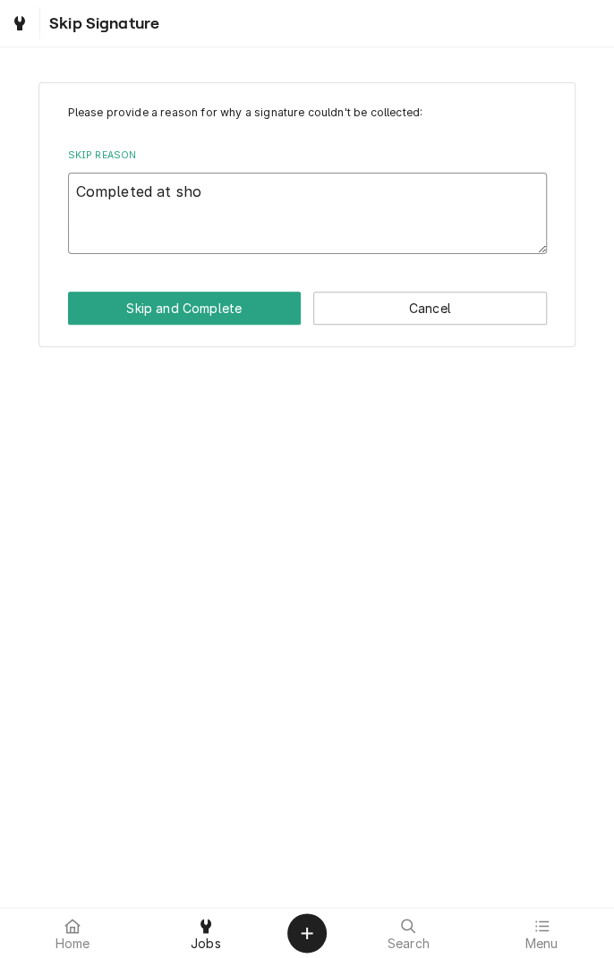
type textarea "x"
type textarea "Completed at shop"
type textarea "x"
type textarea "Completed at shop"
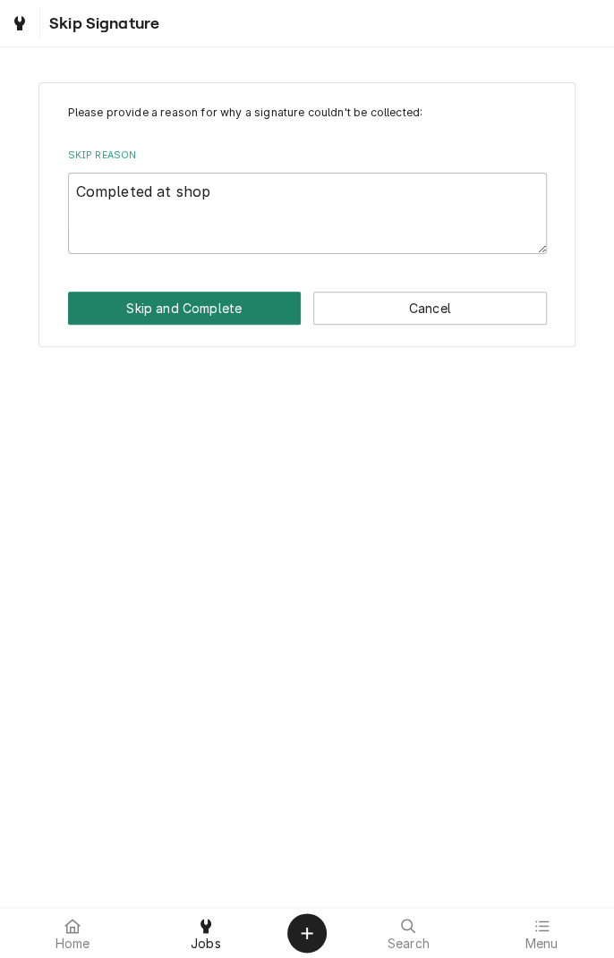
click at [236, 299] on button "Skip and Complete" at bounding box center [185, 308] width 234 height 33
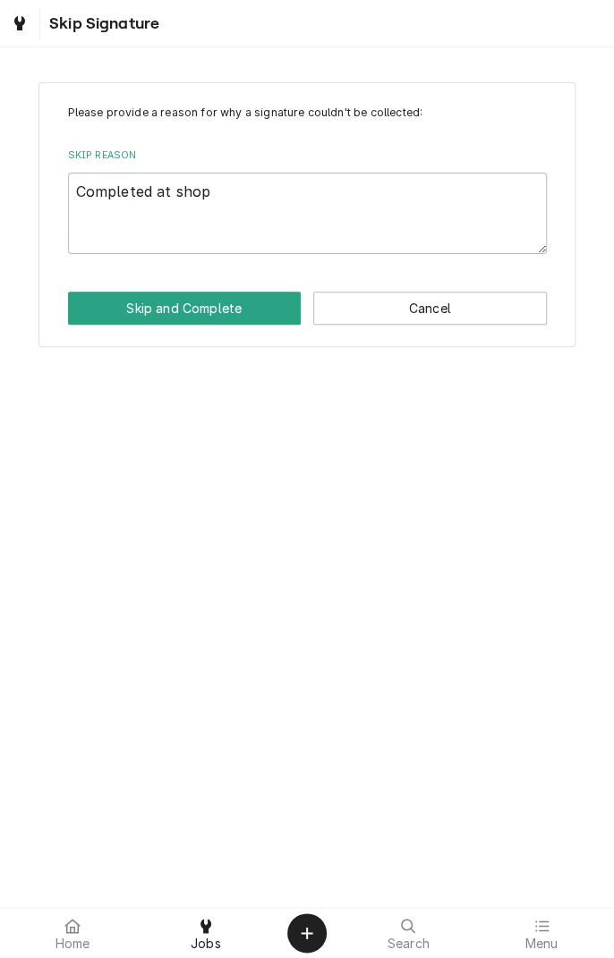
type textarea "x"
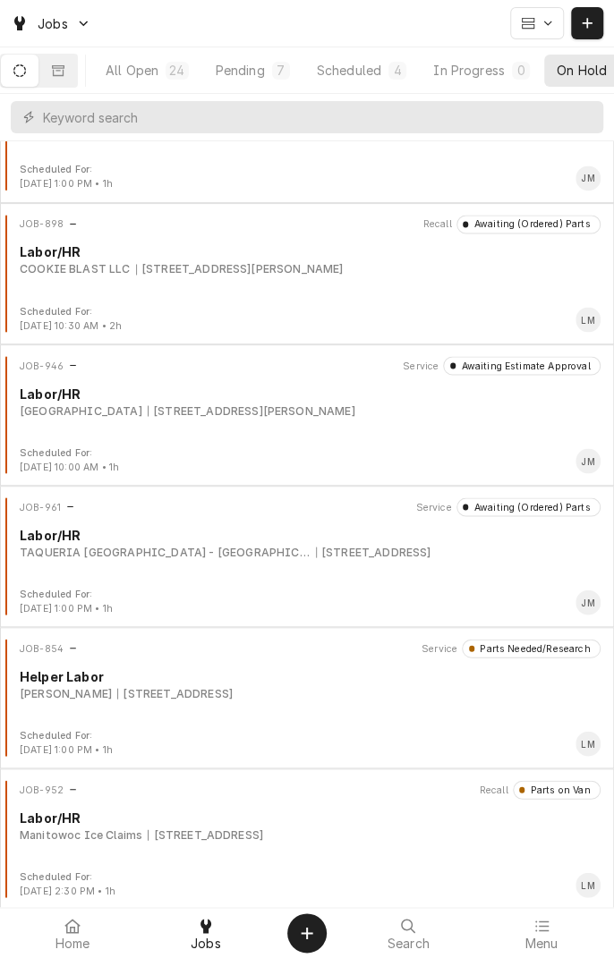
scroll to position [930, 0]
click at [418, 554] on div "[STREET_ADDRESS]" at bounding box center [373, 550] width 115 height 16
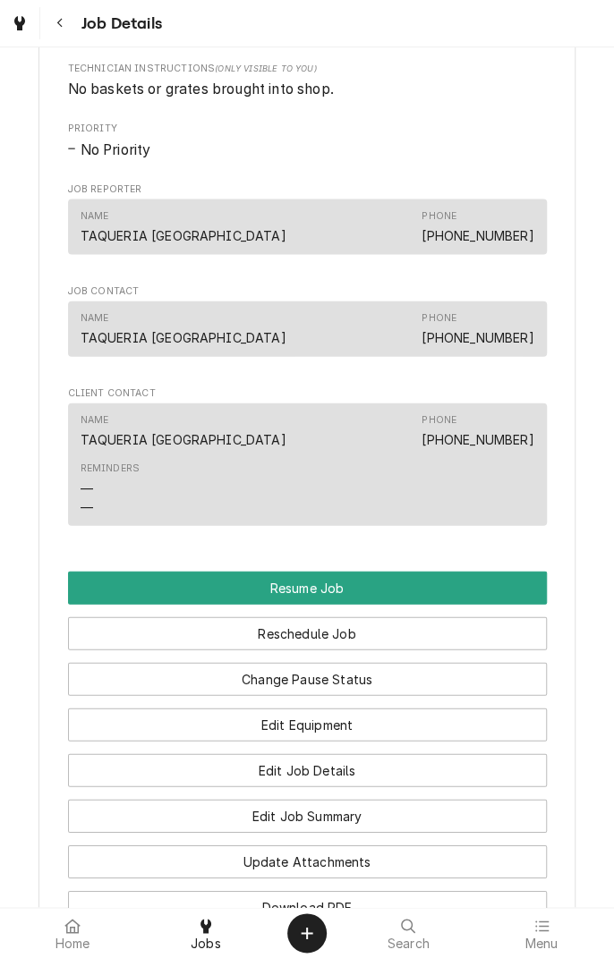
scroll to position [1127, 0]
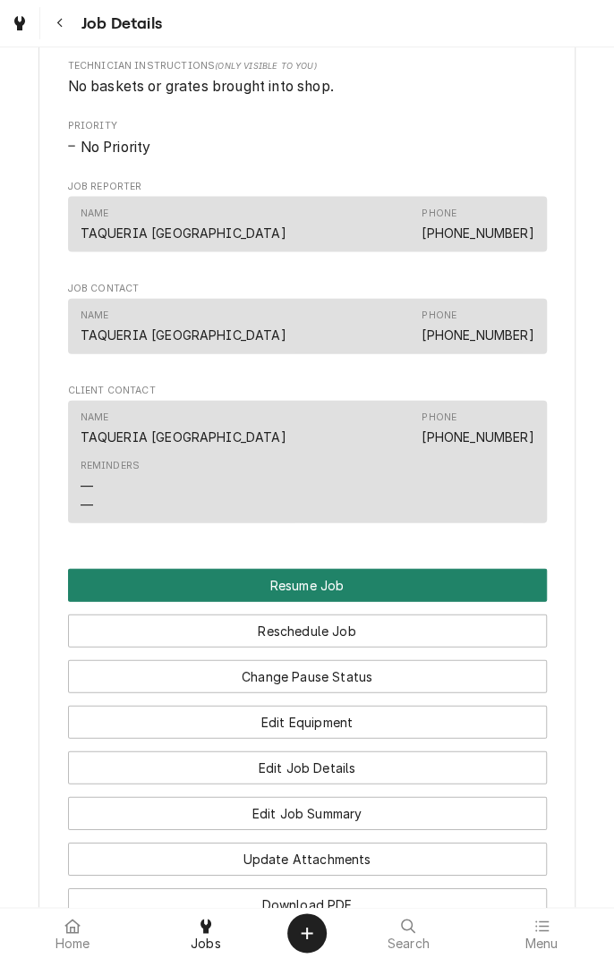
click at [413, 602] on button "Resume Job" at bounding box center [307, 585] width 479 height 33
